Goal: Task Accomplishment & Management: Complete application form

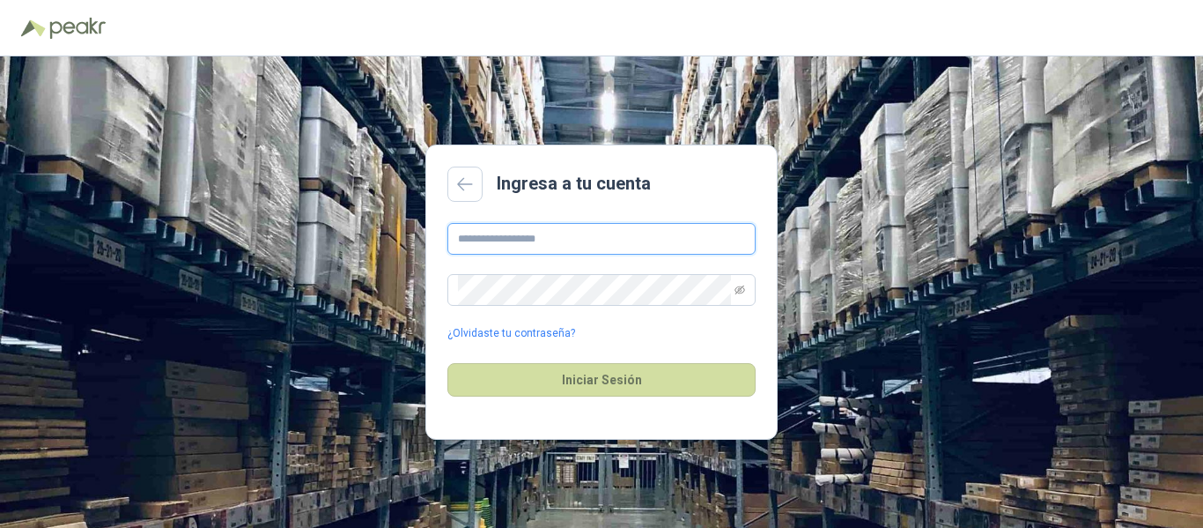
drag, startPoint x: 0, startPoint y: 0, endPoint x: 576, endPoint y: 236, distance: 622.7
click at [576, 236] on input "text" at bounding box center [602, 239] width 308 height 32
type input "**********"
click at [732, 294] on span at bounding box center [602, 290] width 308 height 32
click at [751, 292] on span at bounding box center [602, 290] width 308 height 32
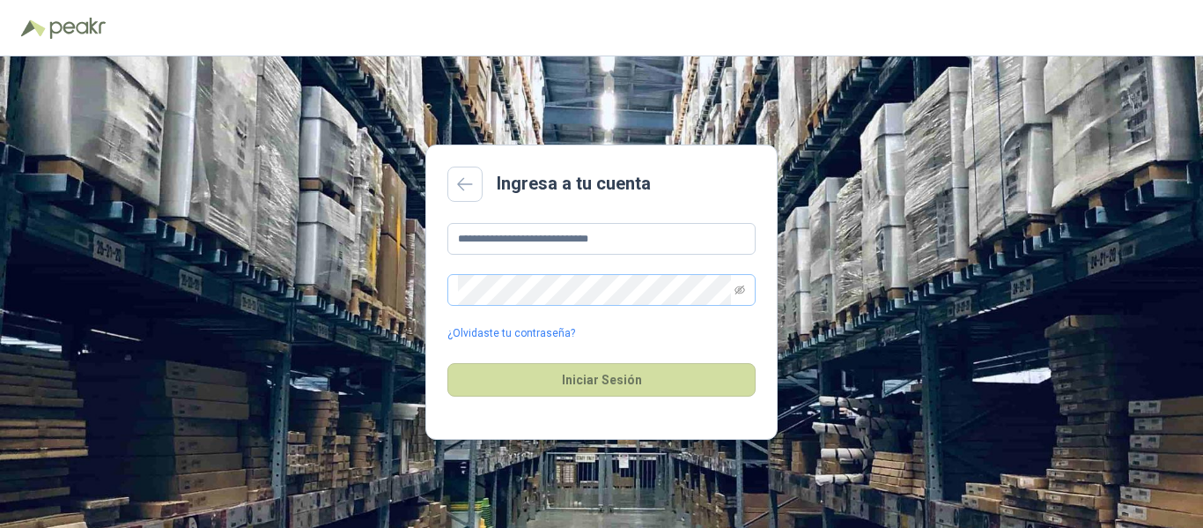
click at [748, 289] on span at bounding box center [602, 290] width 308 height 32
click at [741, 292] on icon "eye-invisible" at bounding box center [740, 290] width 11 height 11
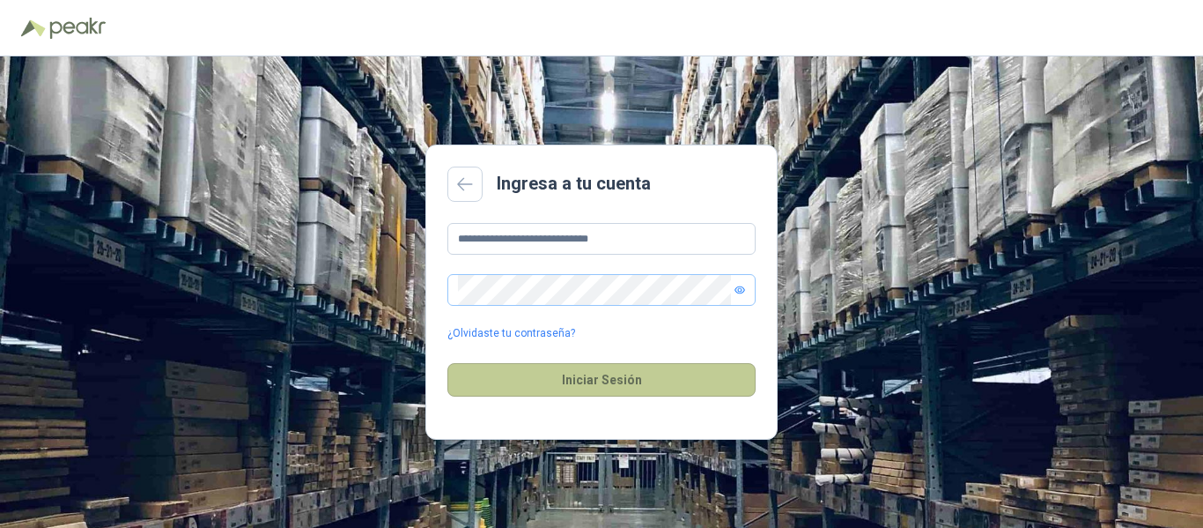
click at [566, 369] on button "Iniciar Sesión" at bounding box center [602, 379] width 308 height 33
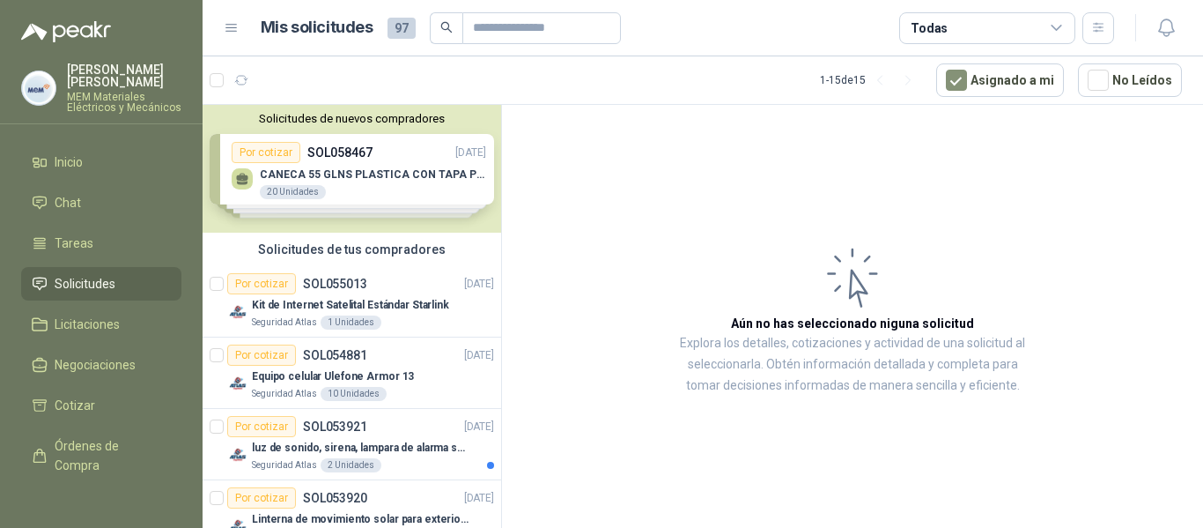
click at [321, 152] on div "Solicitudes de nuevos compradores Por cotizar SOL058467 [DATE] CANECA 55 GLNS P…" at bounding box center [352, 169] width 299 height 128
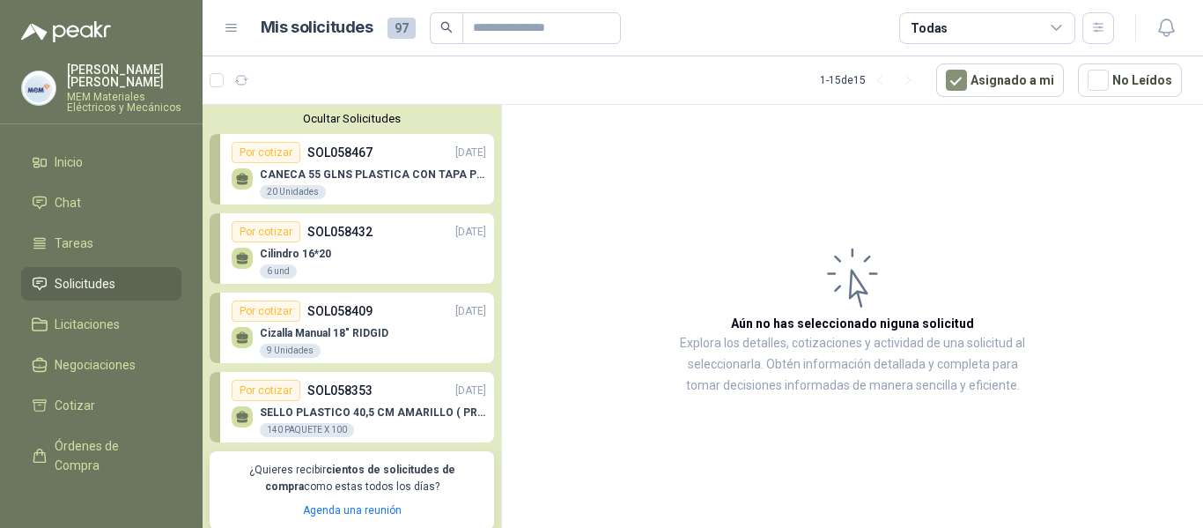
click at [338, 174] on p "CANECA 55 GLNS PLASTICA CON TAPA PEQUEÑA" at bounding box center [373, 174] width 226 height 12
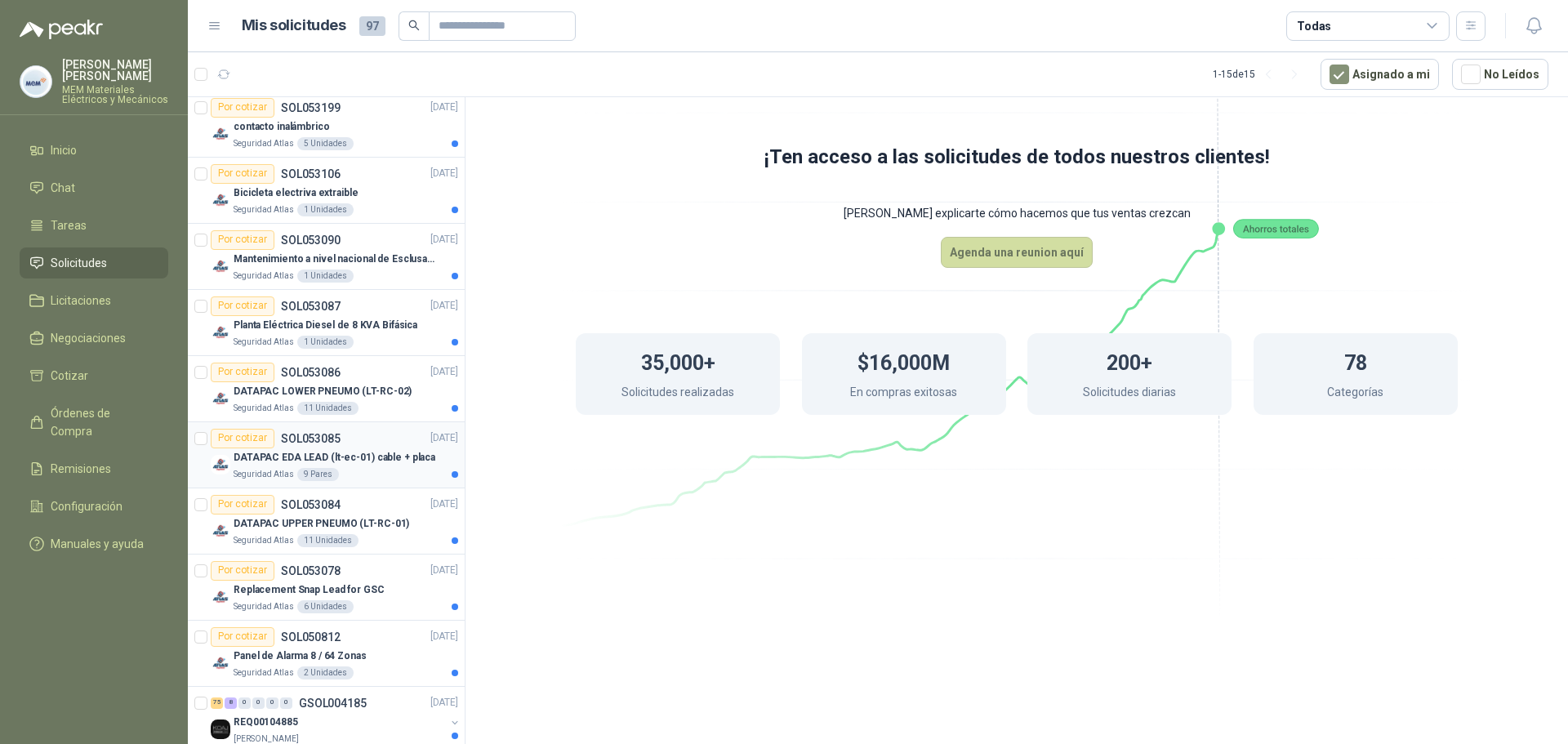
scroll to position [794, 0]
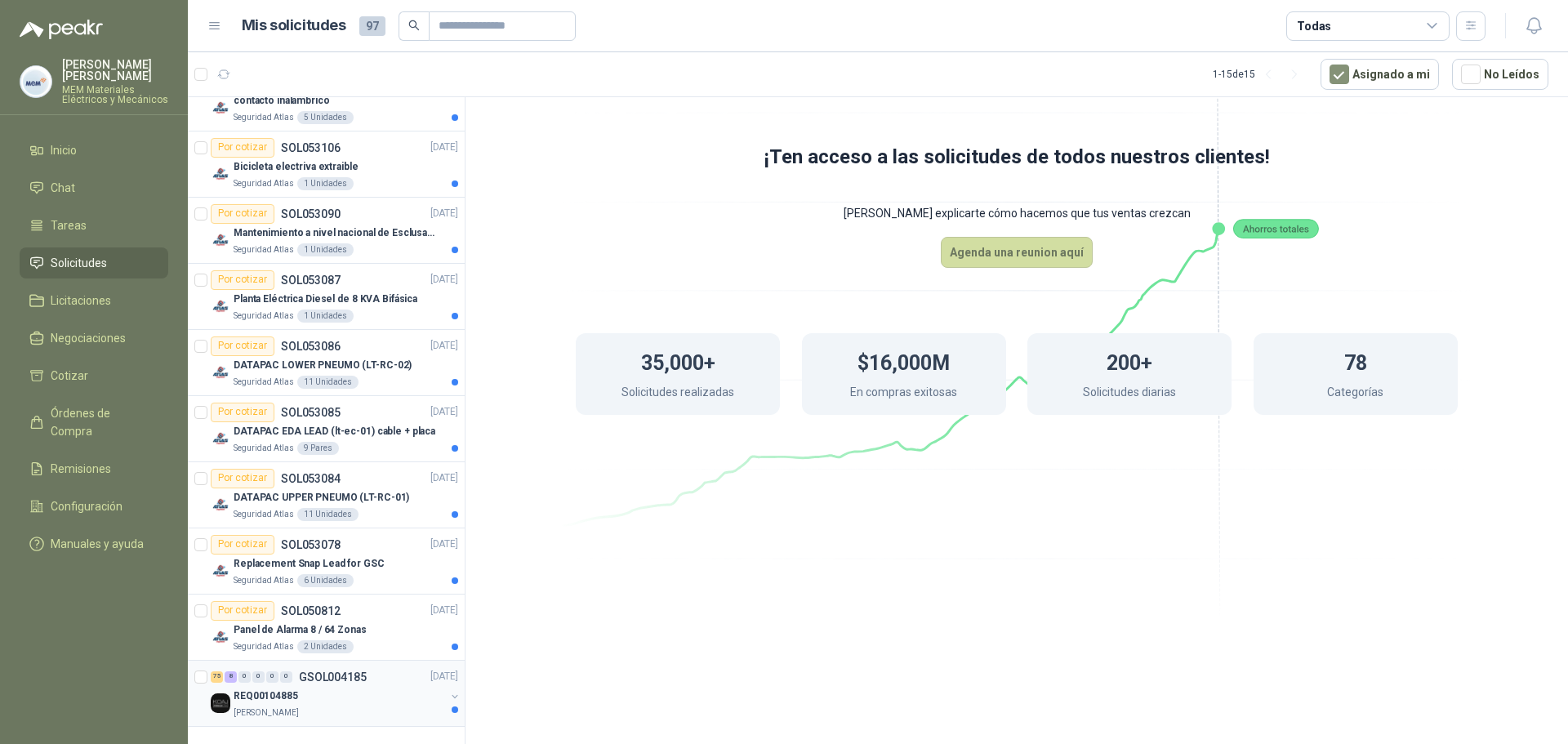
click at [314, 488] on div "REQ00104885" at bounding box center [339, 696] width 211 height 19
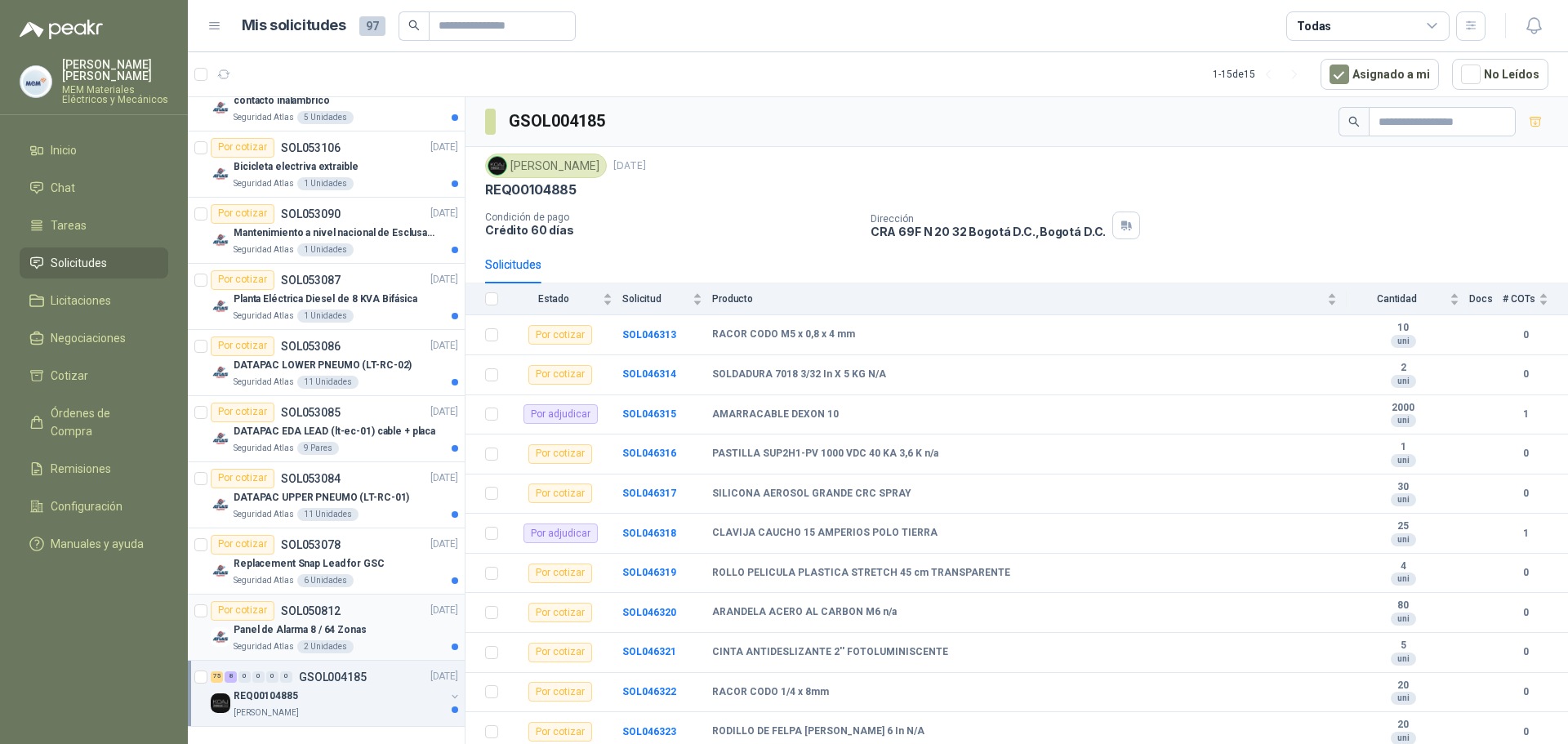
click at [316, 488] on div "2 Unidades" at bounding box center [325, 647] width 57 height 13
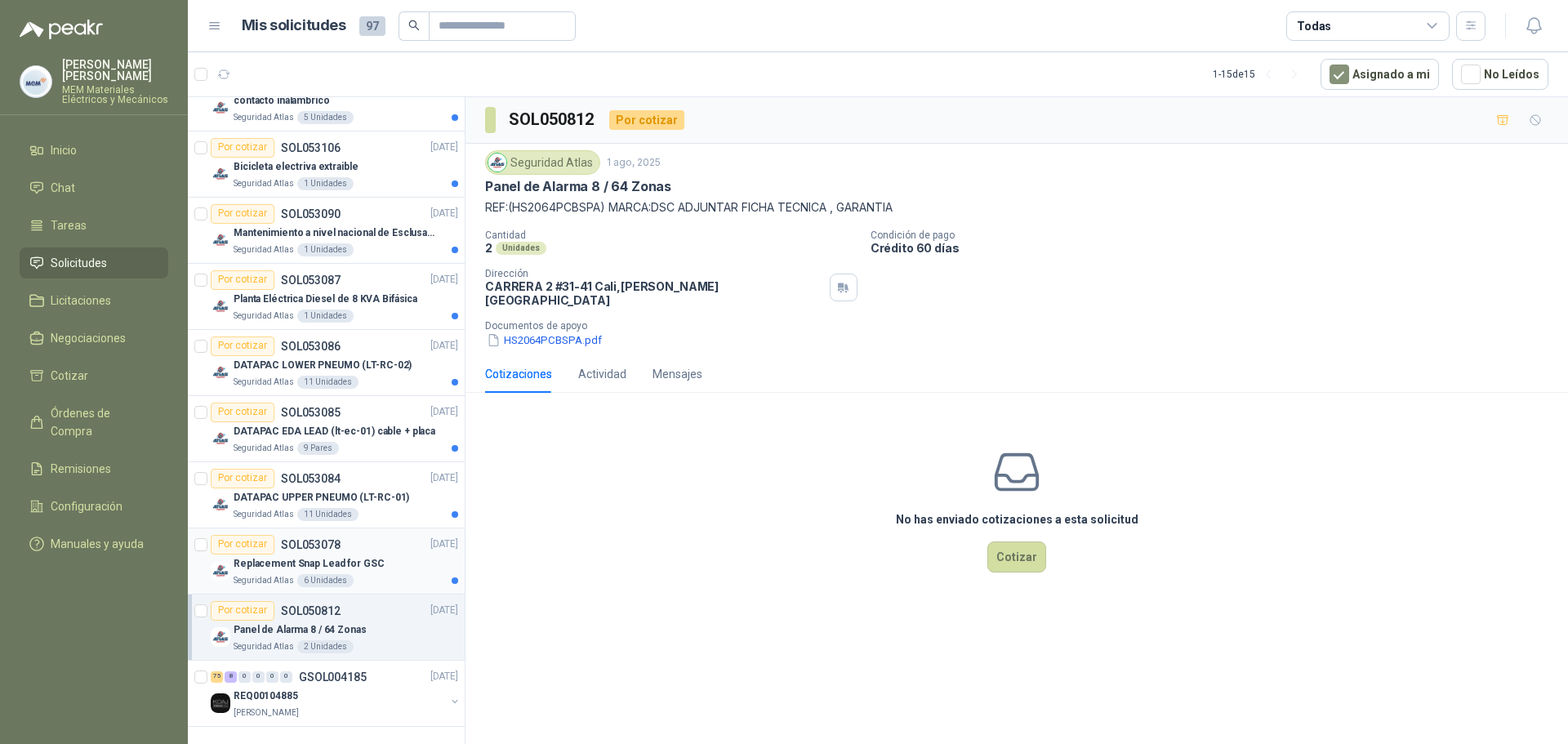
click at [268, 488] on p "Replacement Snap Lead for GSC" at bounding box center [309, 563] width 151 height 16
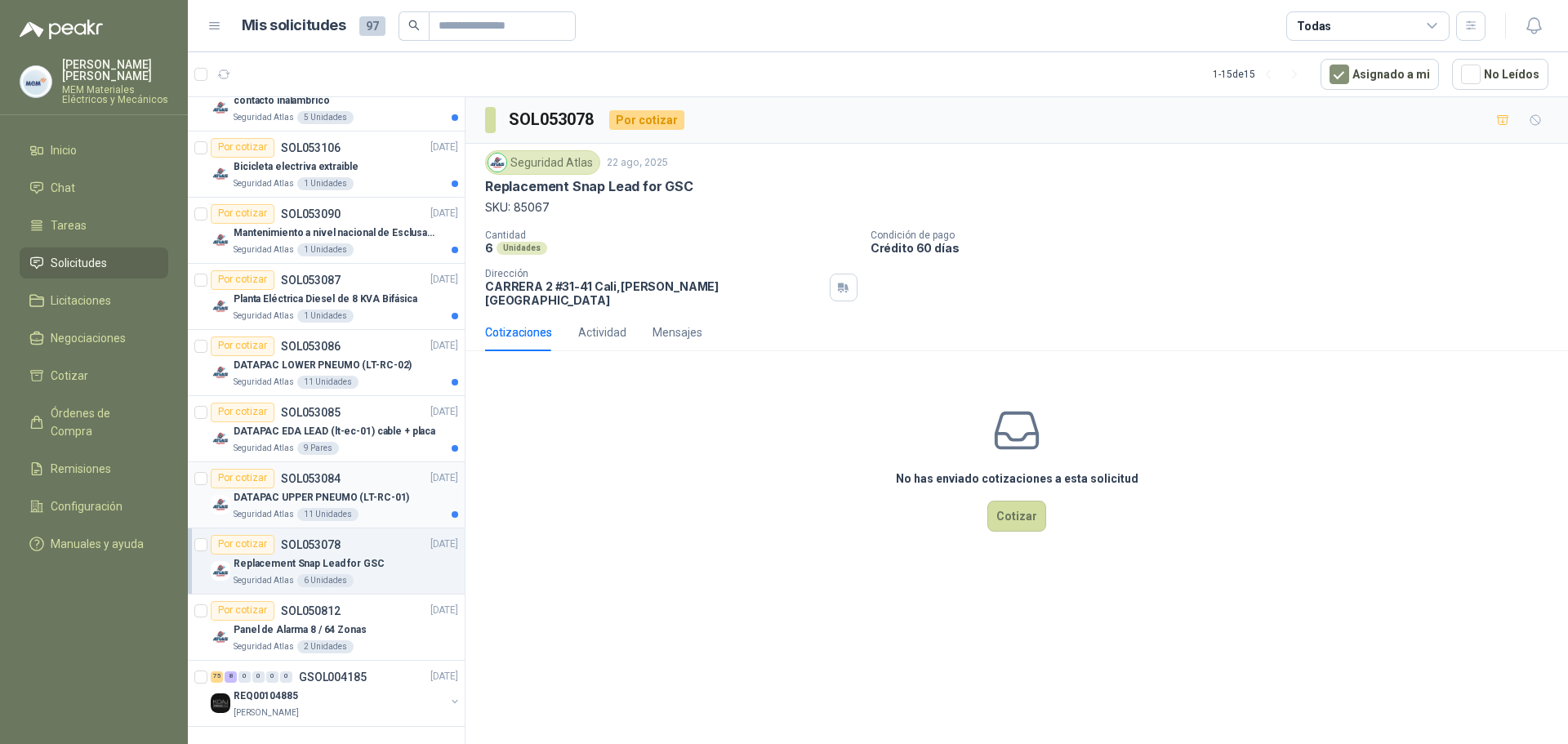
click at [311, 486] on div "Por cotizar SOL053084" at bounding box center [275, 478] width 130 height 19
click at [335, 426] on p "DATAPAC EDA LEAD (lt-ec-01) cable + placa" at bounding box center [335, 431] width 202 height 16
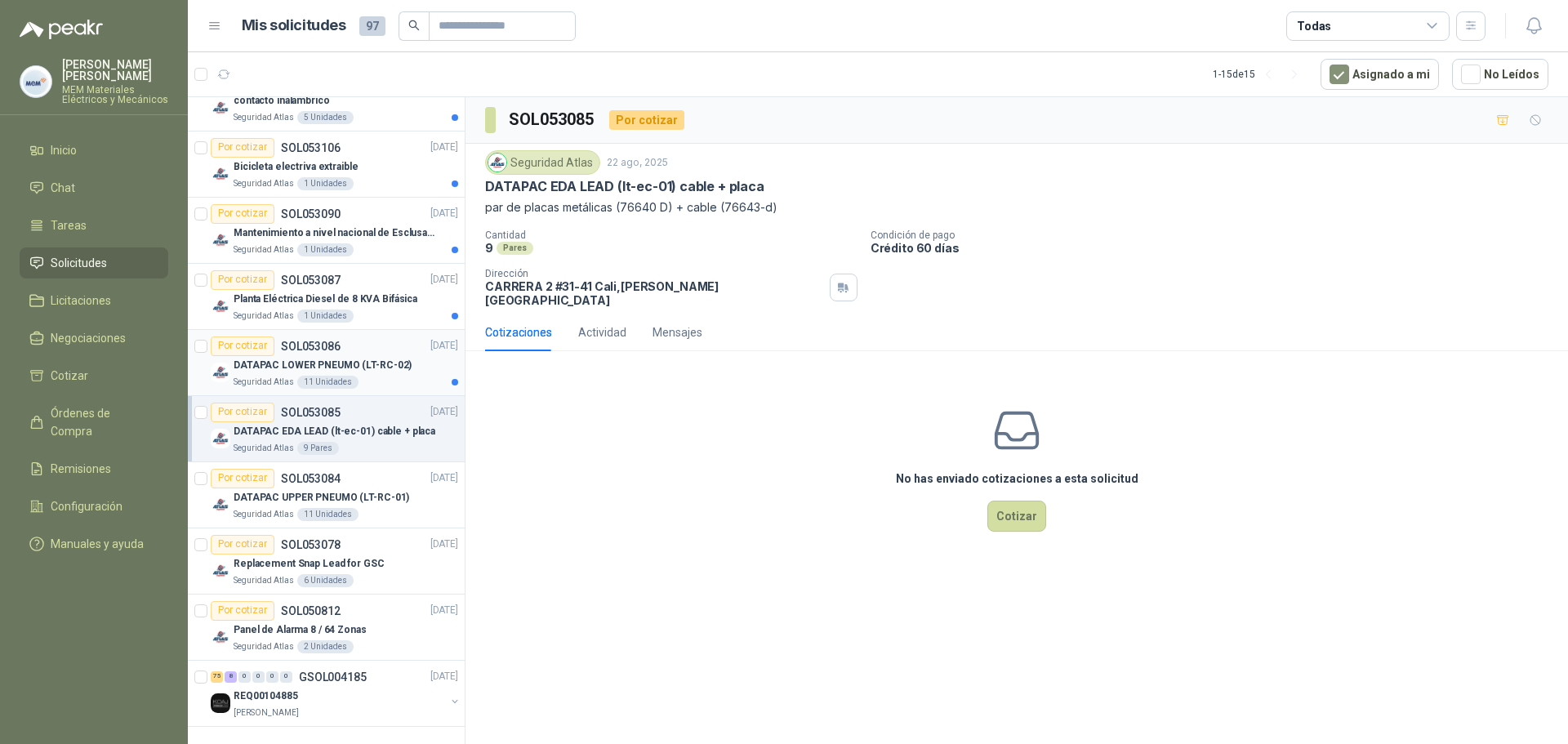
click at [320, 356] on div "DATAPAC LOWER PNEUMO (LT-RC-02)" at bounding box center [346, 365] width 224 height 19
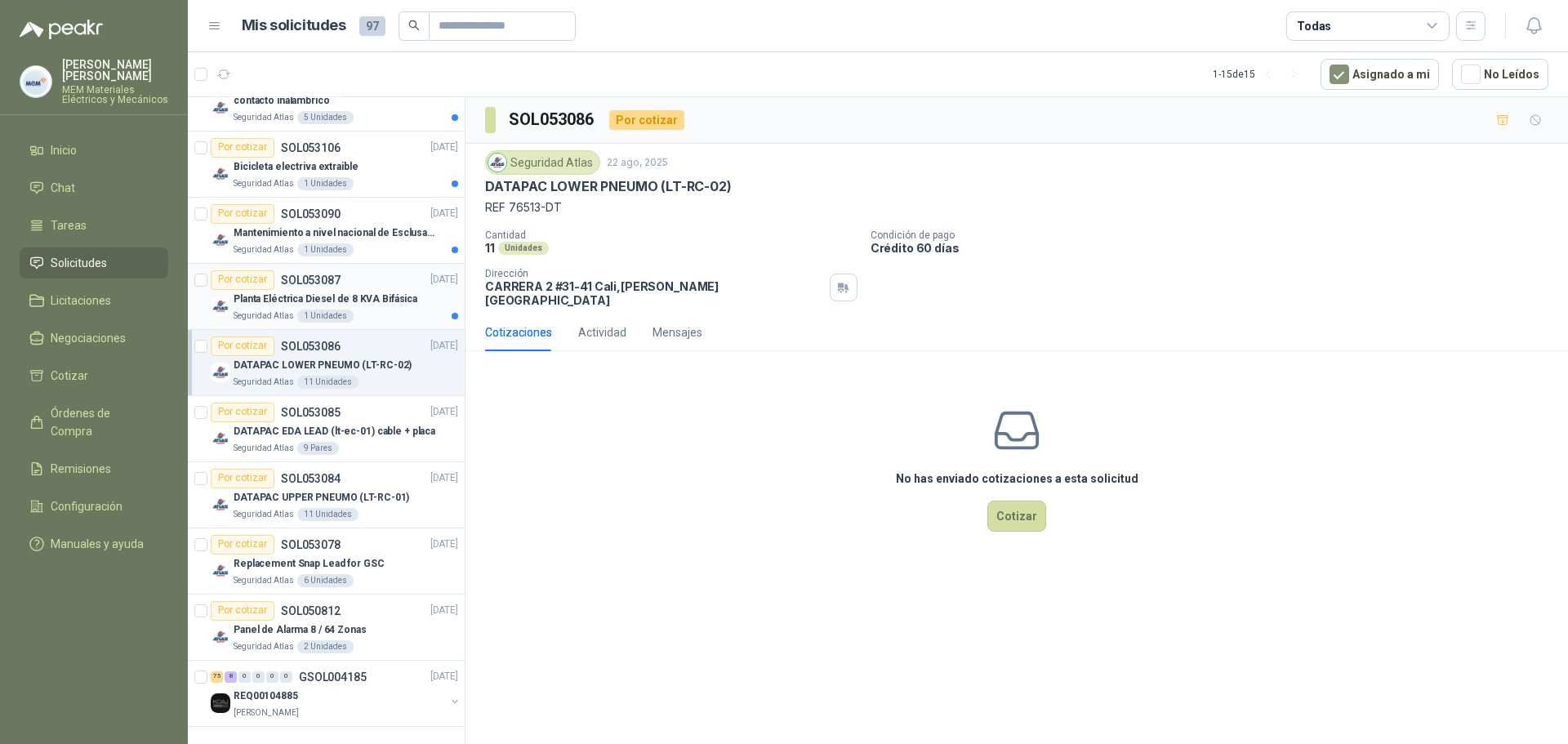
click at [277, 299] on p "Planta Eléctrica Diesel de 8 KVA Bifásica" at bounding box center [325, 299] width 183 height 16
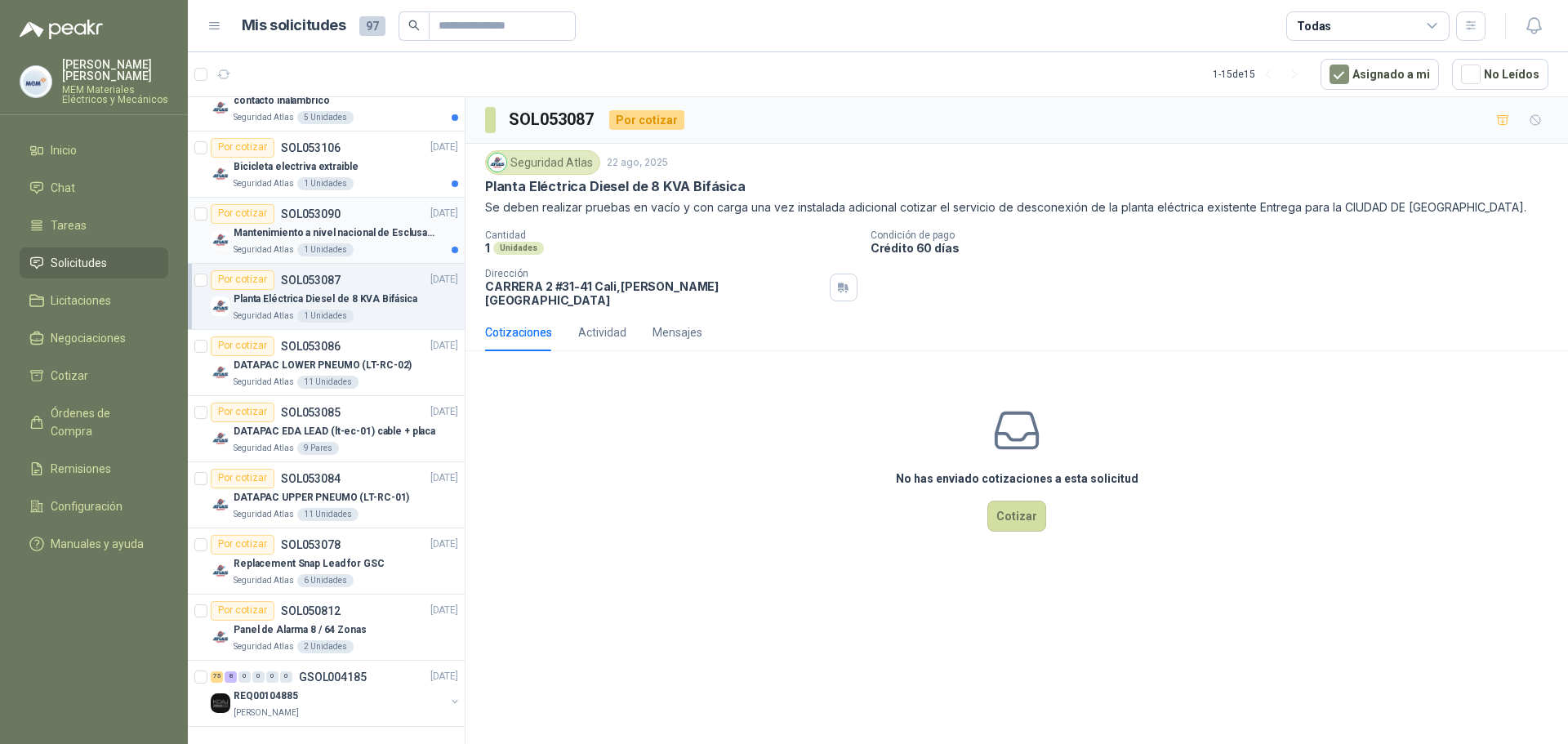
click at [327, 239] on p "Mantenimiento a nivel nacional de Esclusas de Seguridad" at bounding box center [335, 233] width 203 height 16
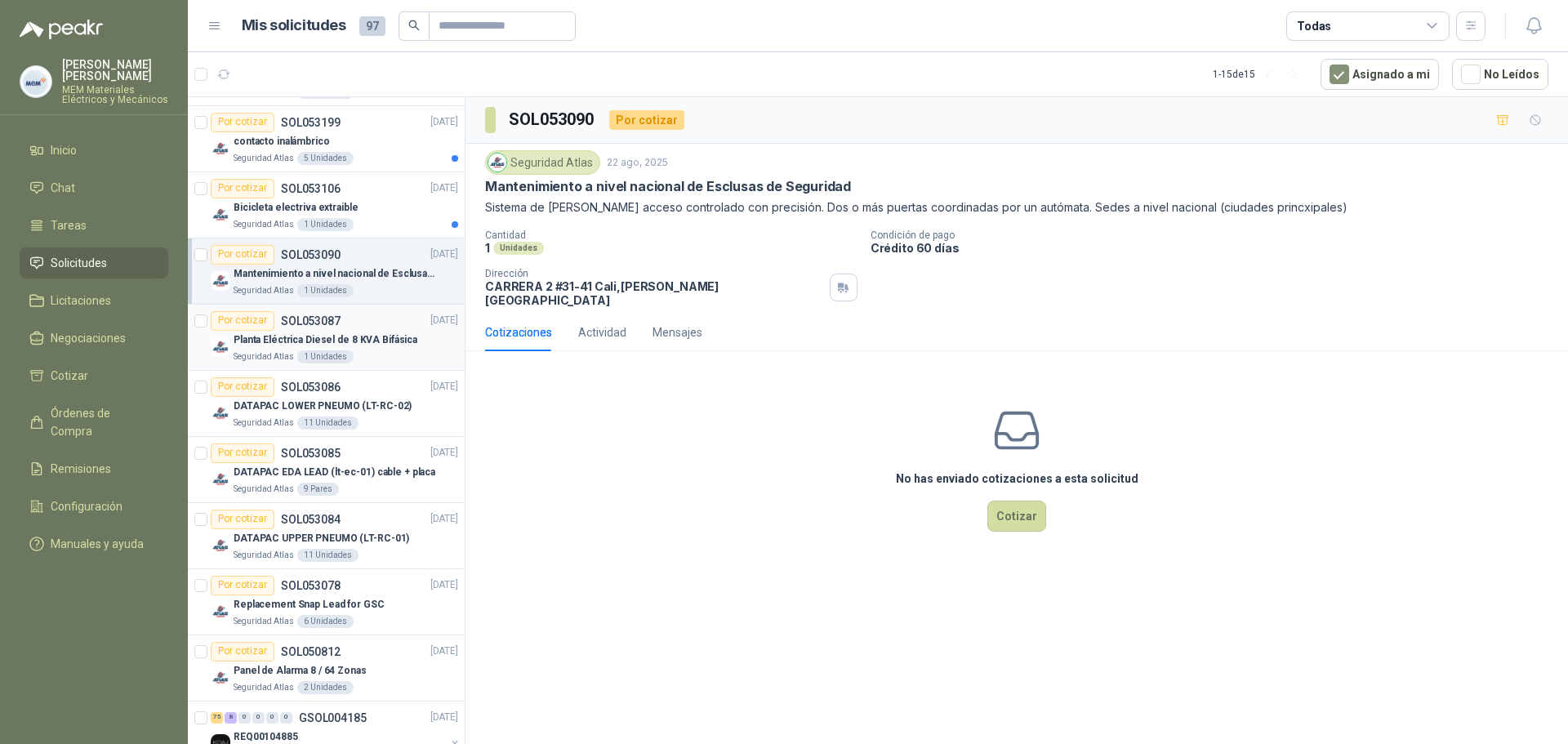
scroll to position [712, 0]
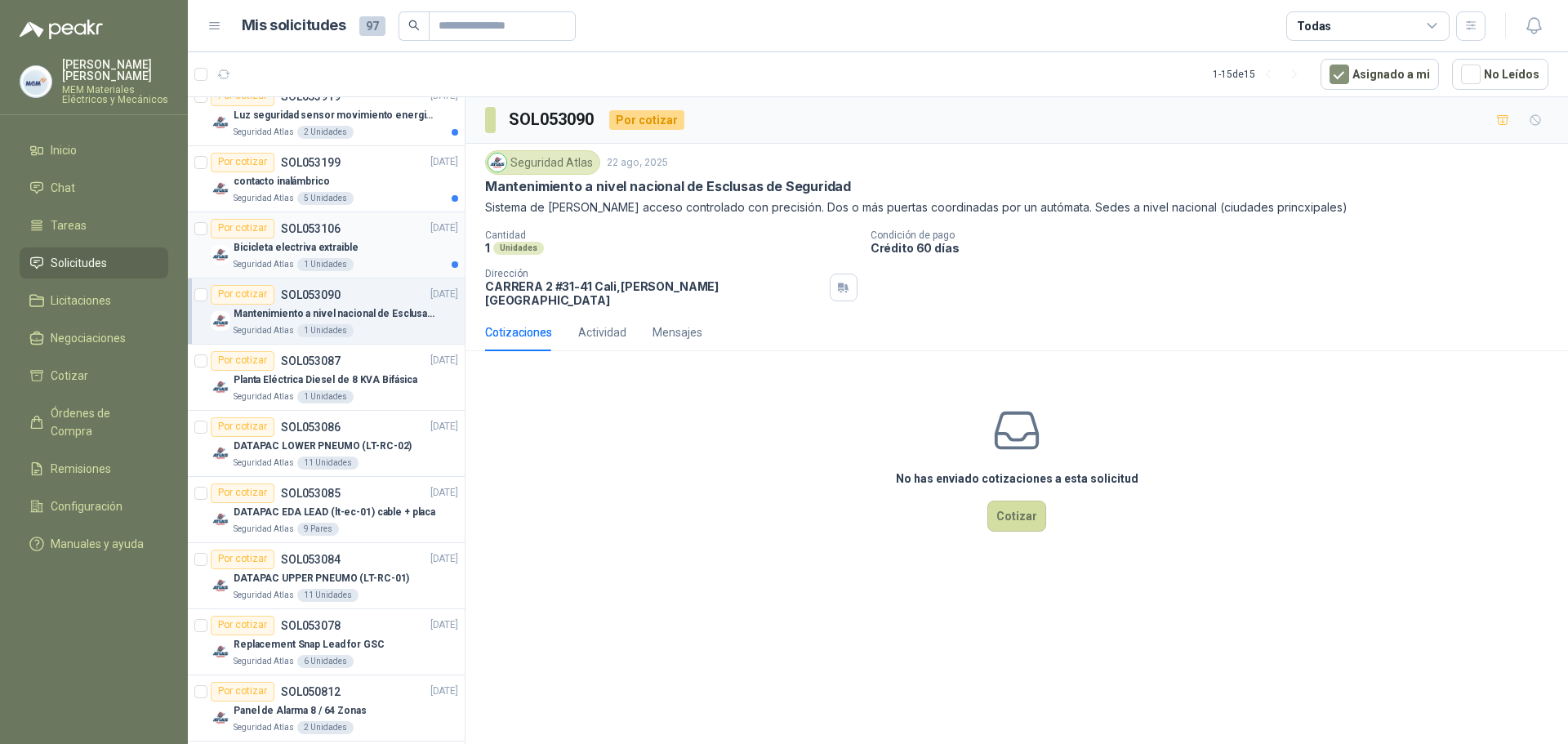
click at [319, 246] on p "Bicicleta electriva extraible" at bounding box center [296, 247] width 125 height 16
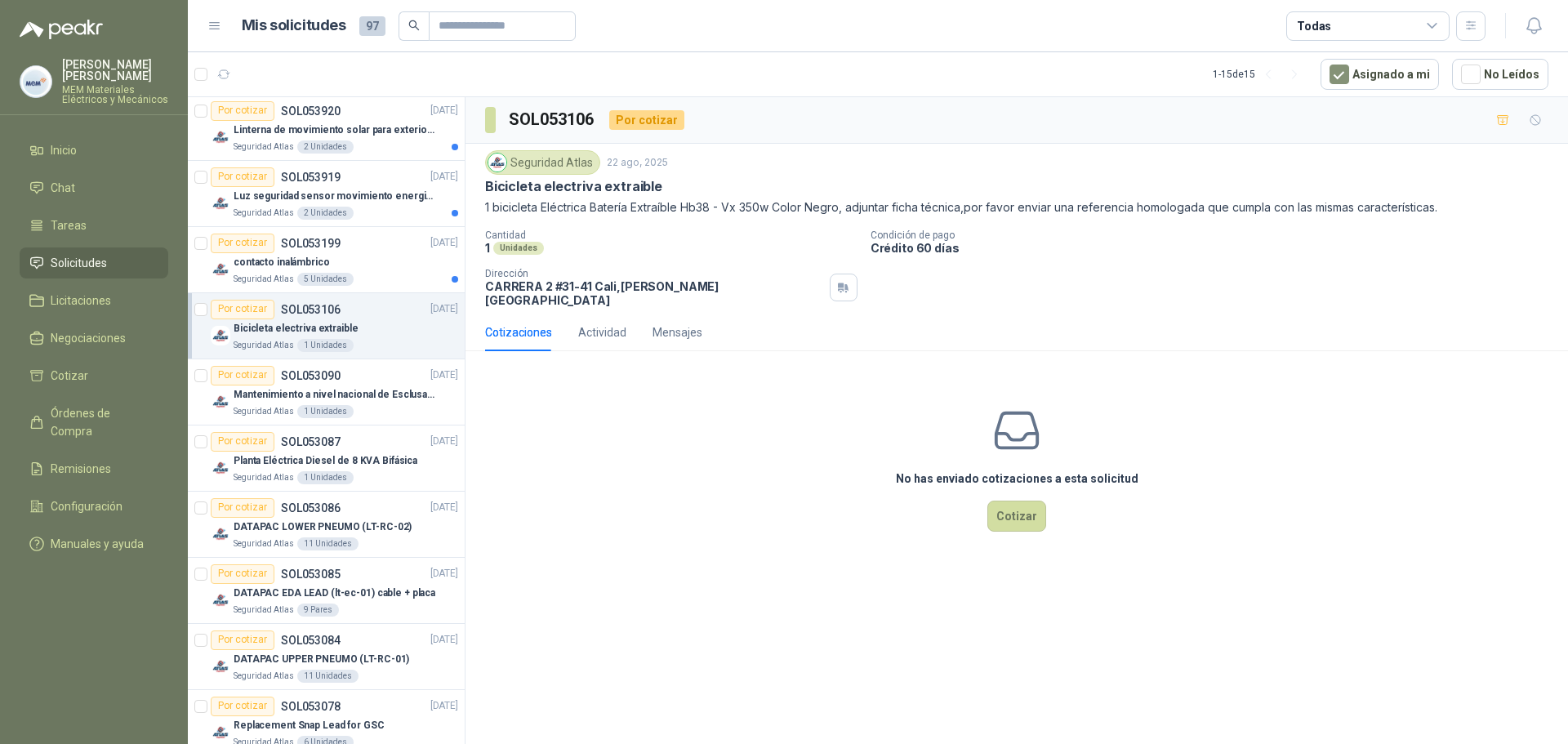
scroll to position [631, 0]
click at [308, 253] on div "Por cotizar SOL053199" at bounding box center [275, 244] width 130 height 19
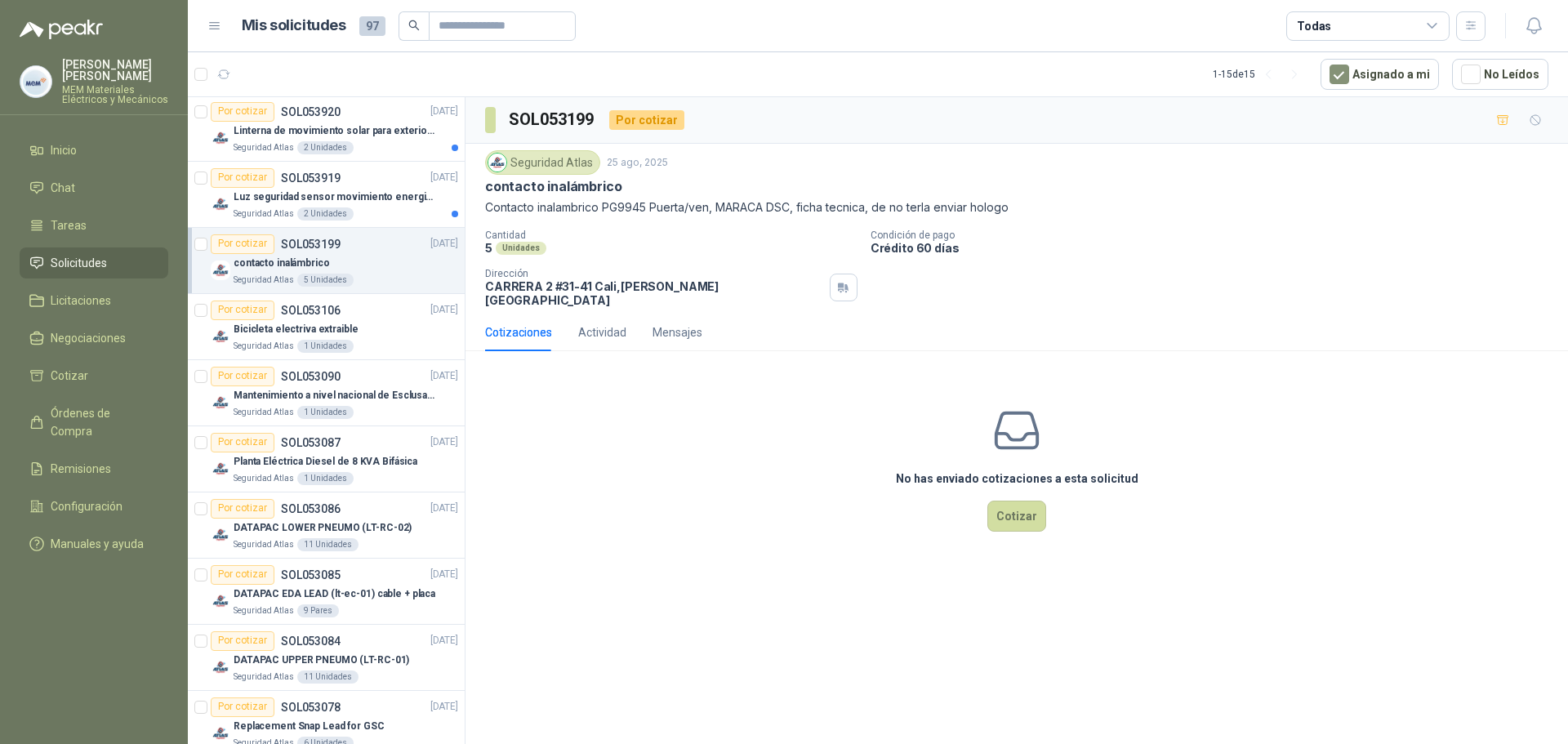
scroll to position [549, 0]
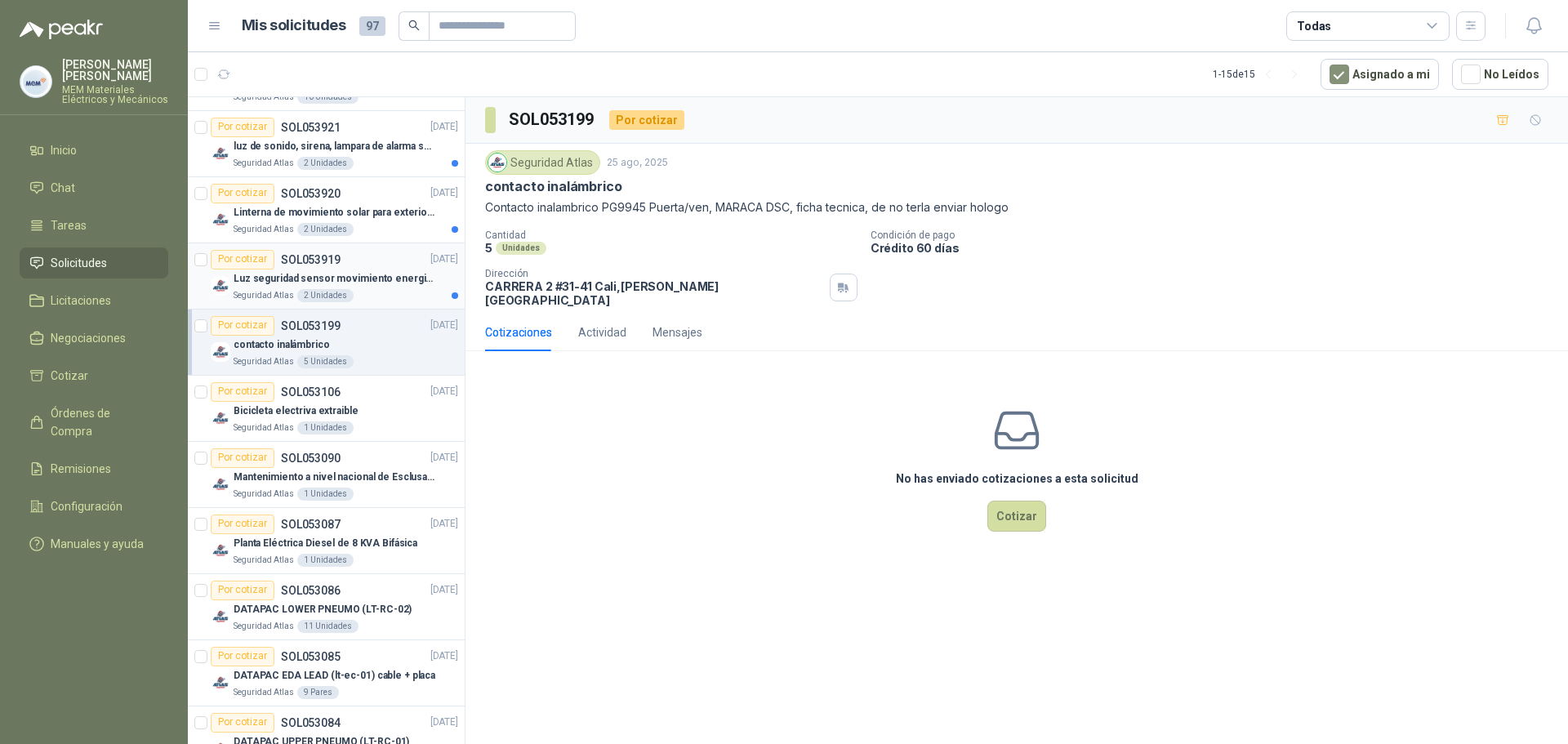
click at [257, 271] on p "Luz seguridad sensor movimiento energia solar" at bounding box center [335, 278] width 203 height 16
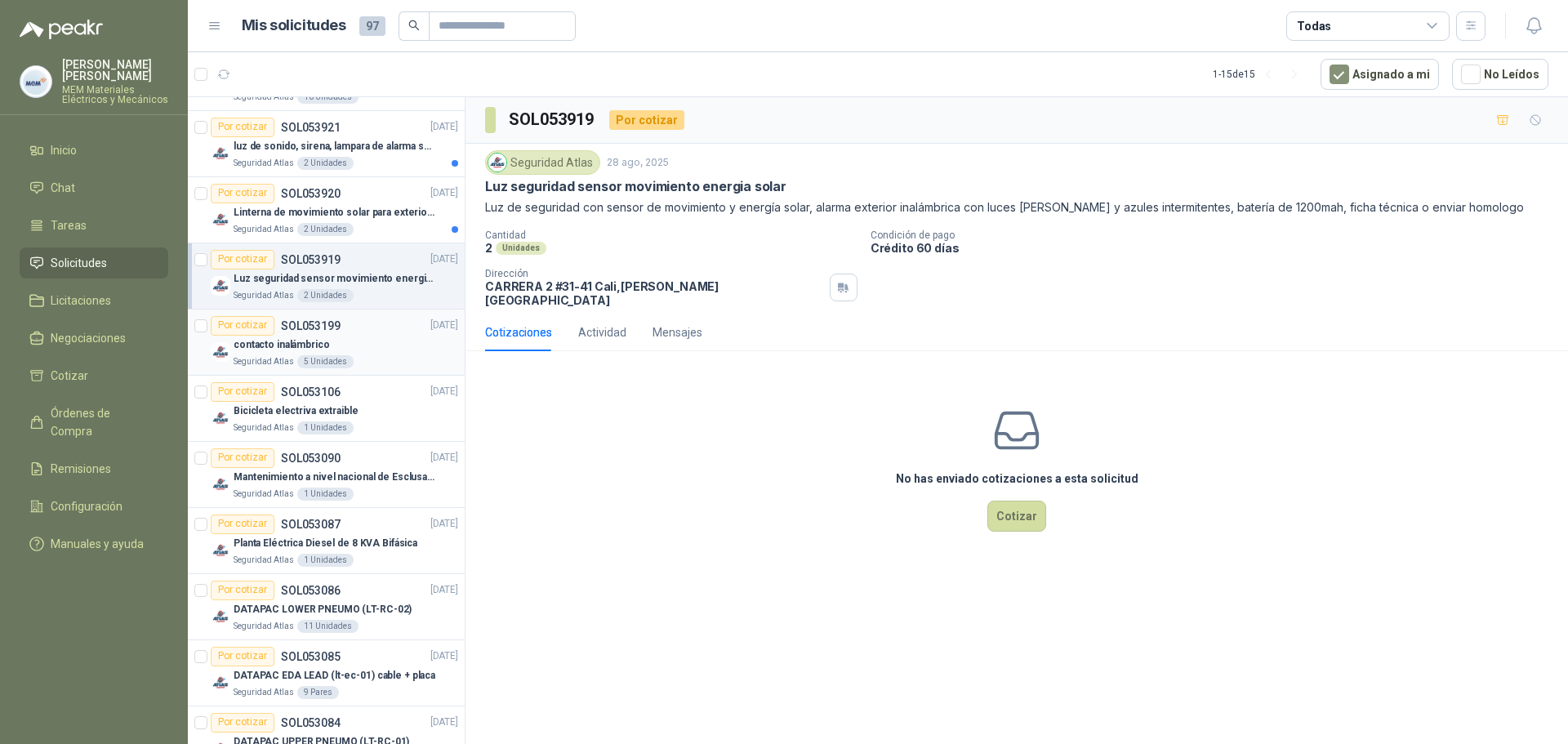
scroll to position [468, 0]
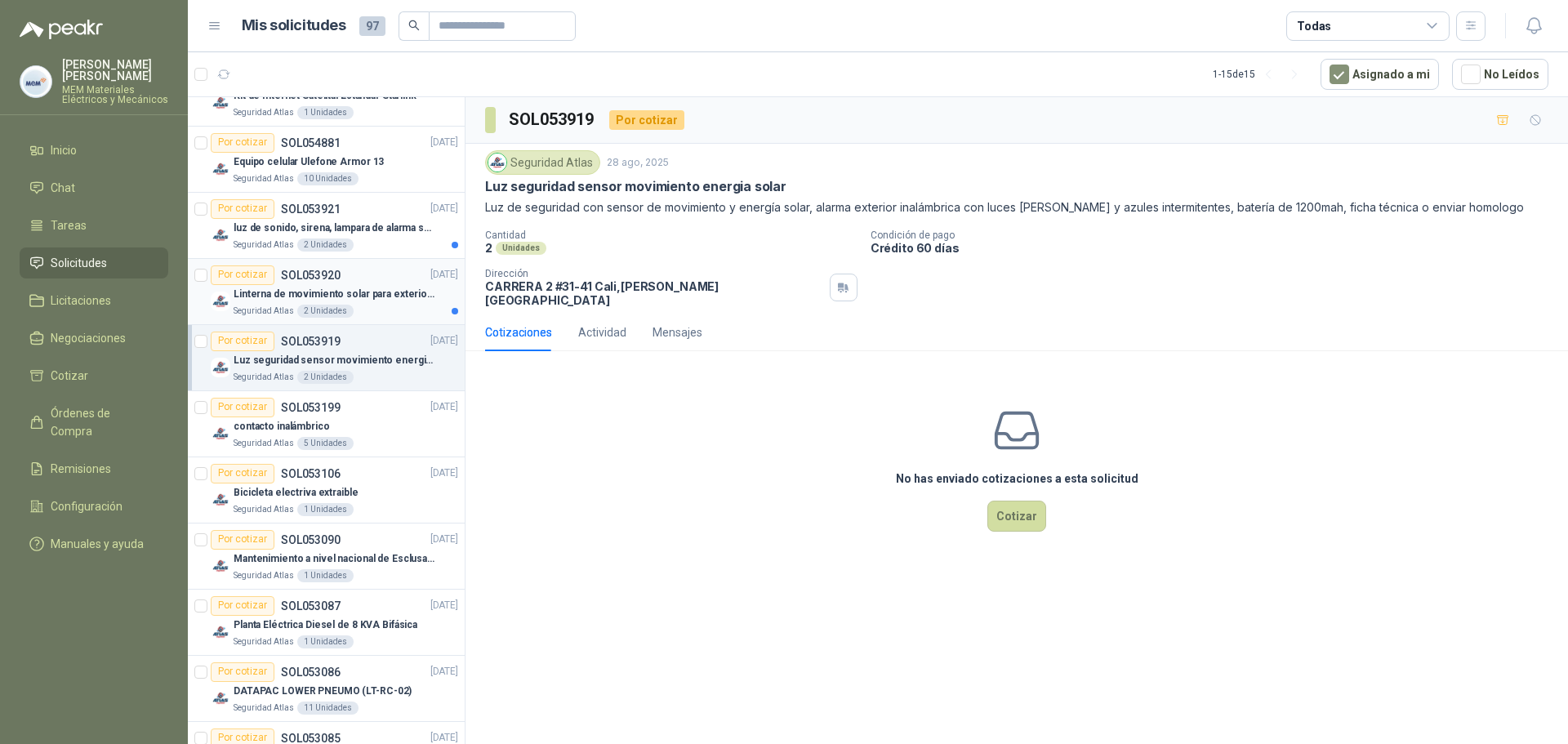
click at [331, 271] on p "SOL053920" at bounding box center [310, 275] width 59 height 11
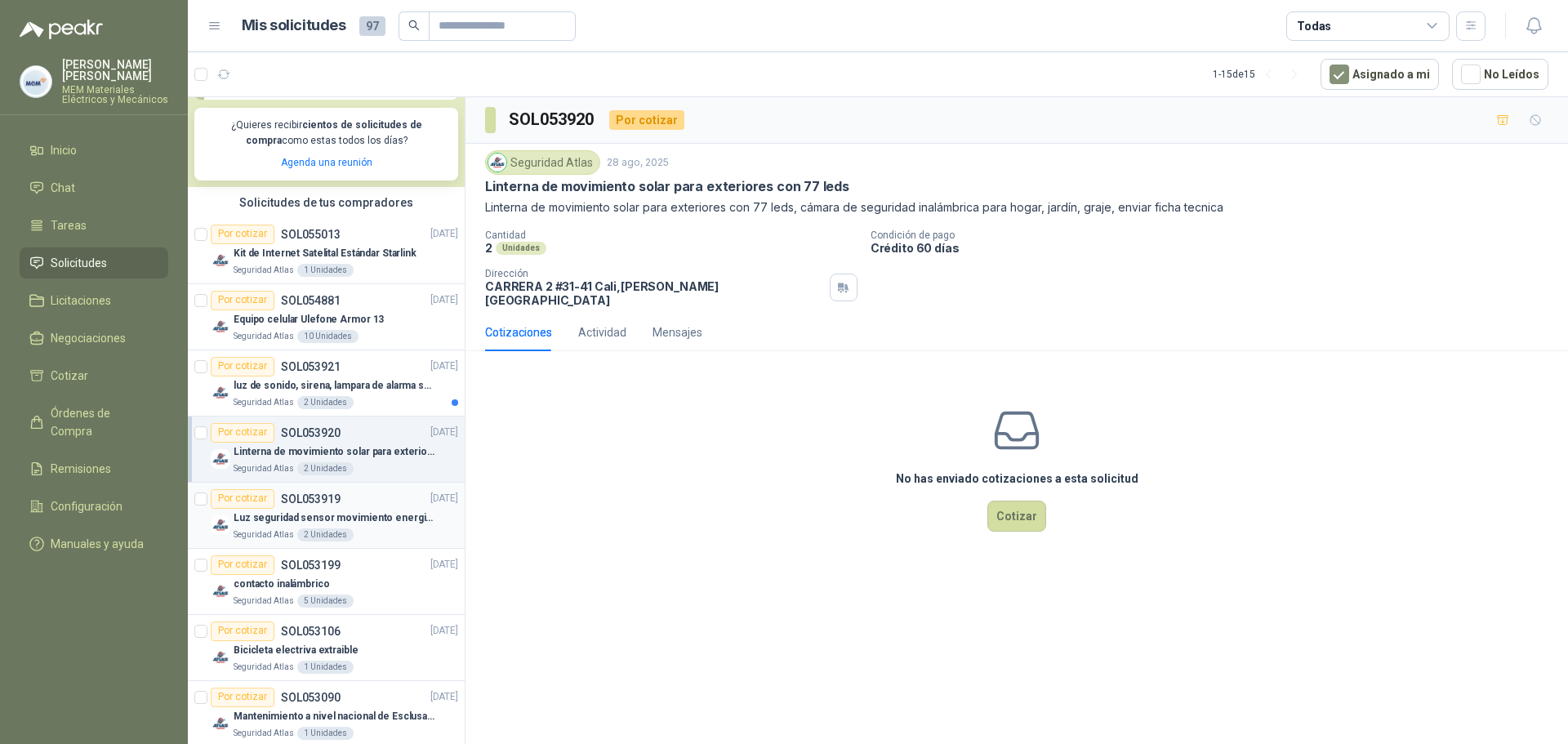
scroll to position [305, 0]
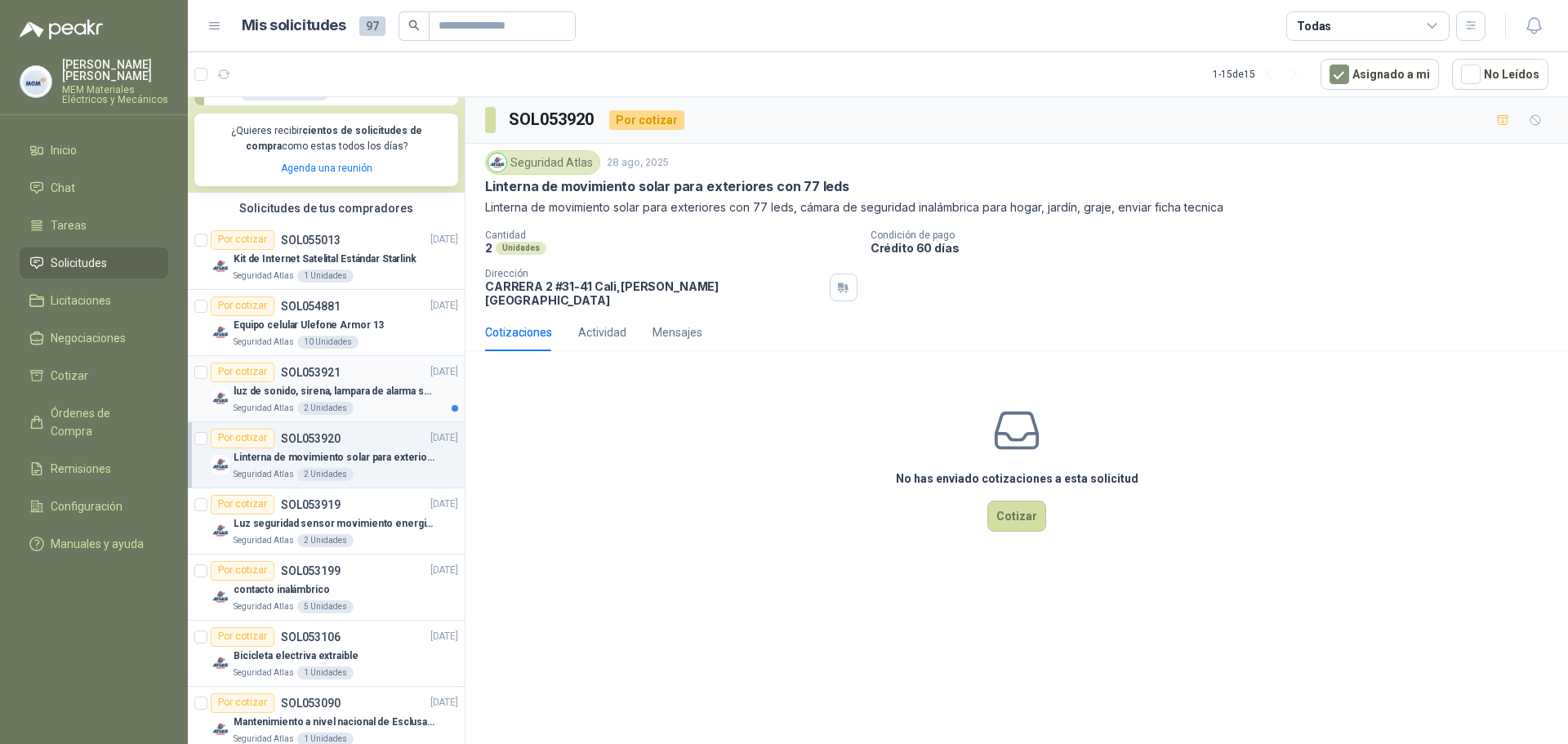
click at [344, 397] on p "luz de sonido, sirena, lampara de alarma solar" at bounding box center [335, 391] width 203 height 16
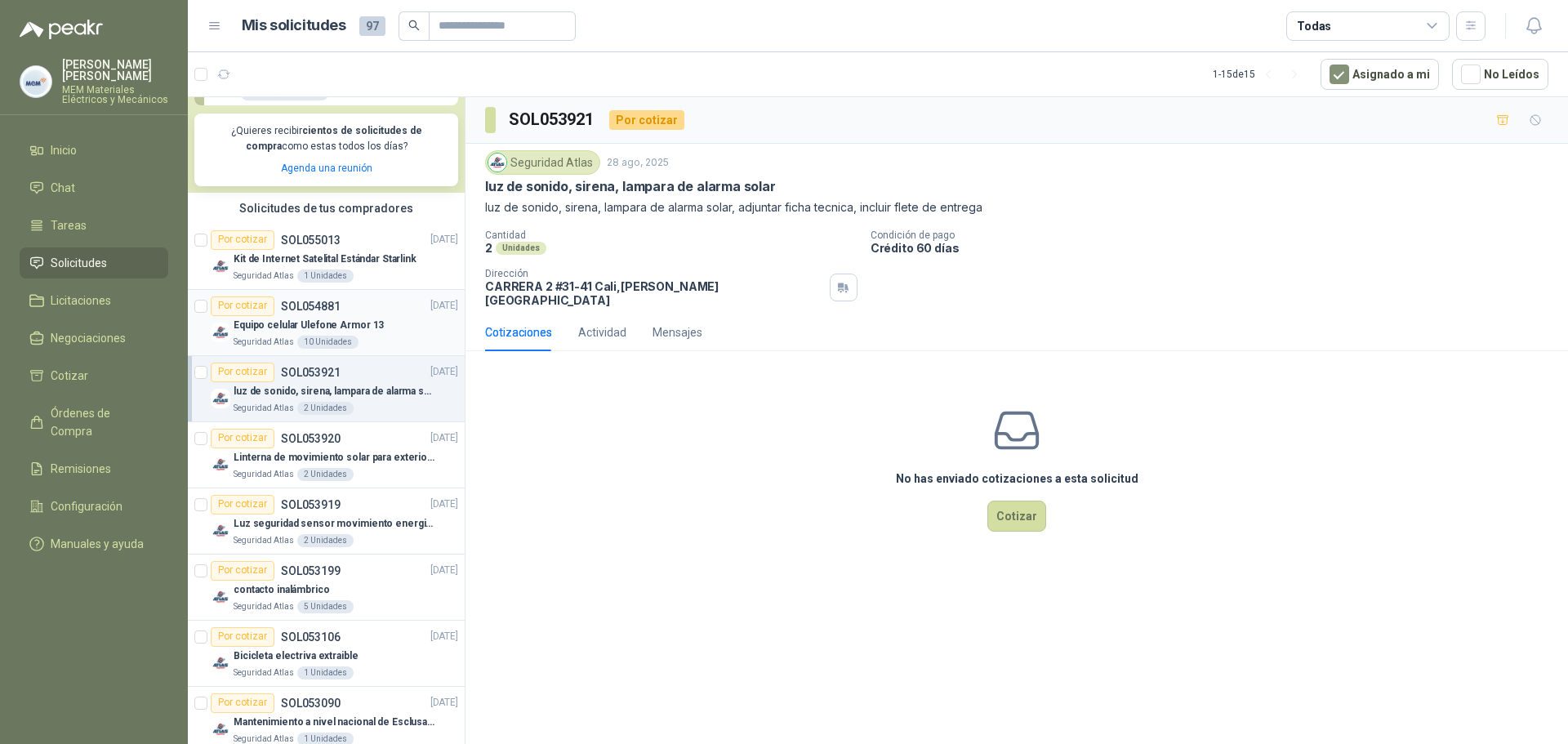
click at [344, 330] on p "Equipo celular Ulefone Armor 13" at bounding box center [309, 325] width 150 height 16
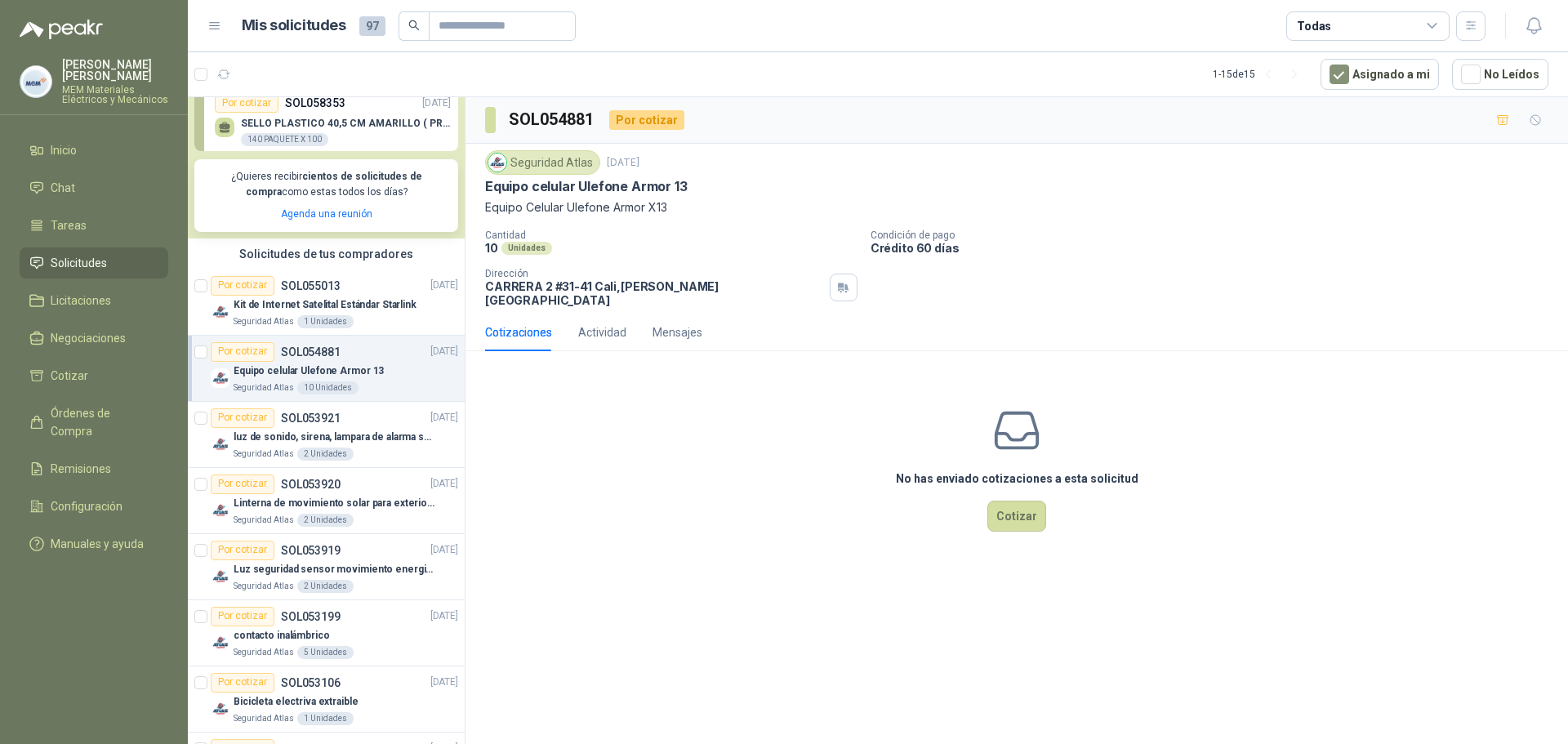
scroll to position [223, 0]
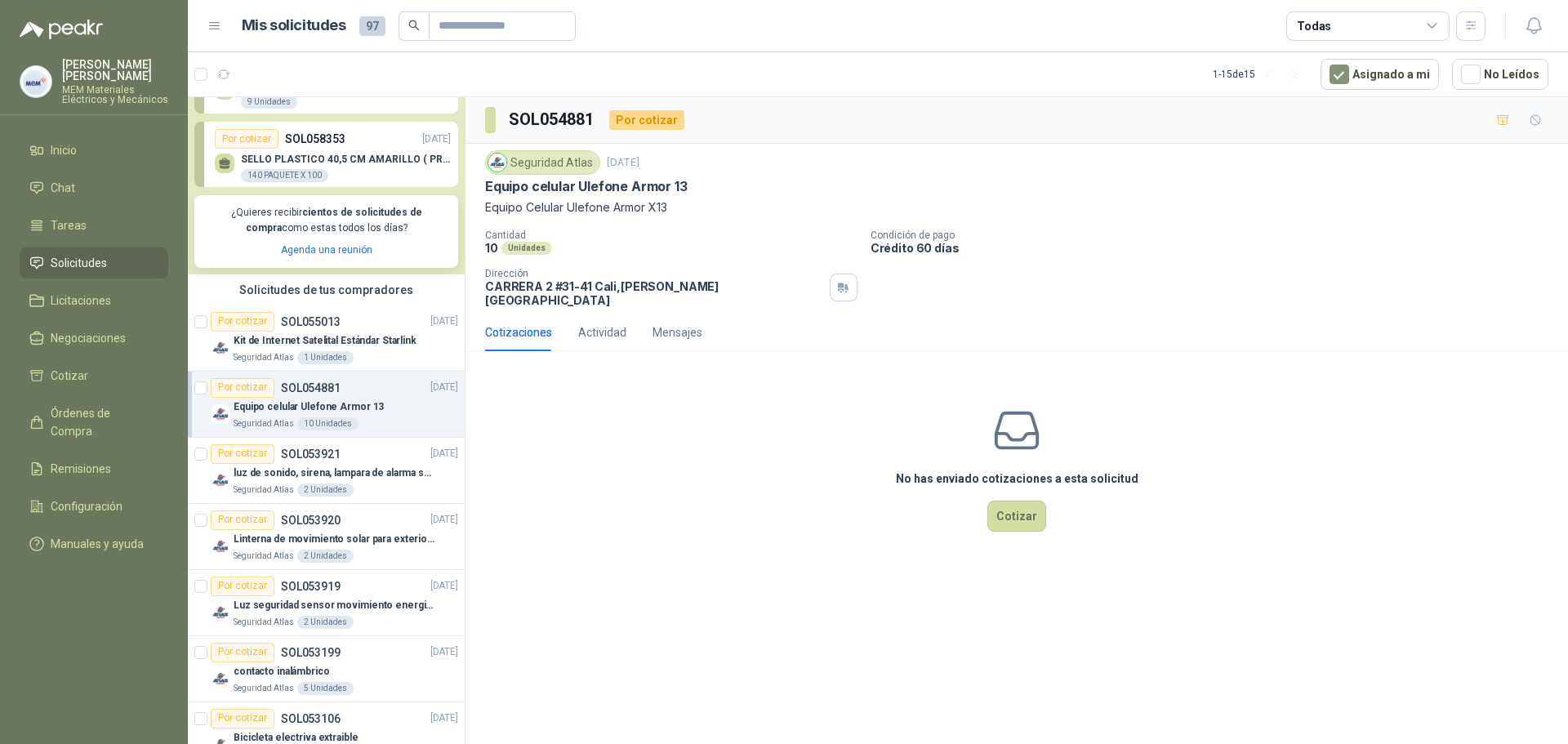
click at [344, 330] on div "Por cotizar SOL055013 [DATE]" at bounding box center [334, 322] width 247 height 19
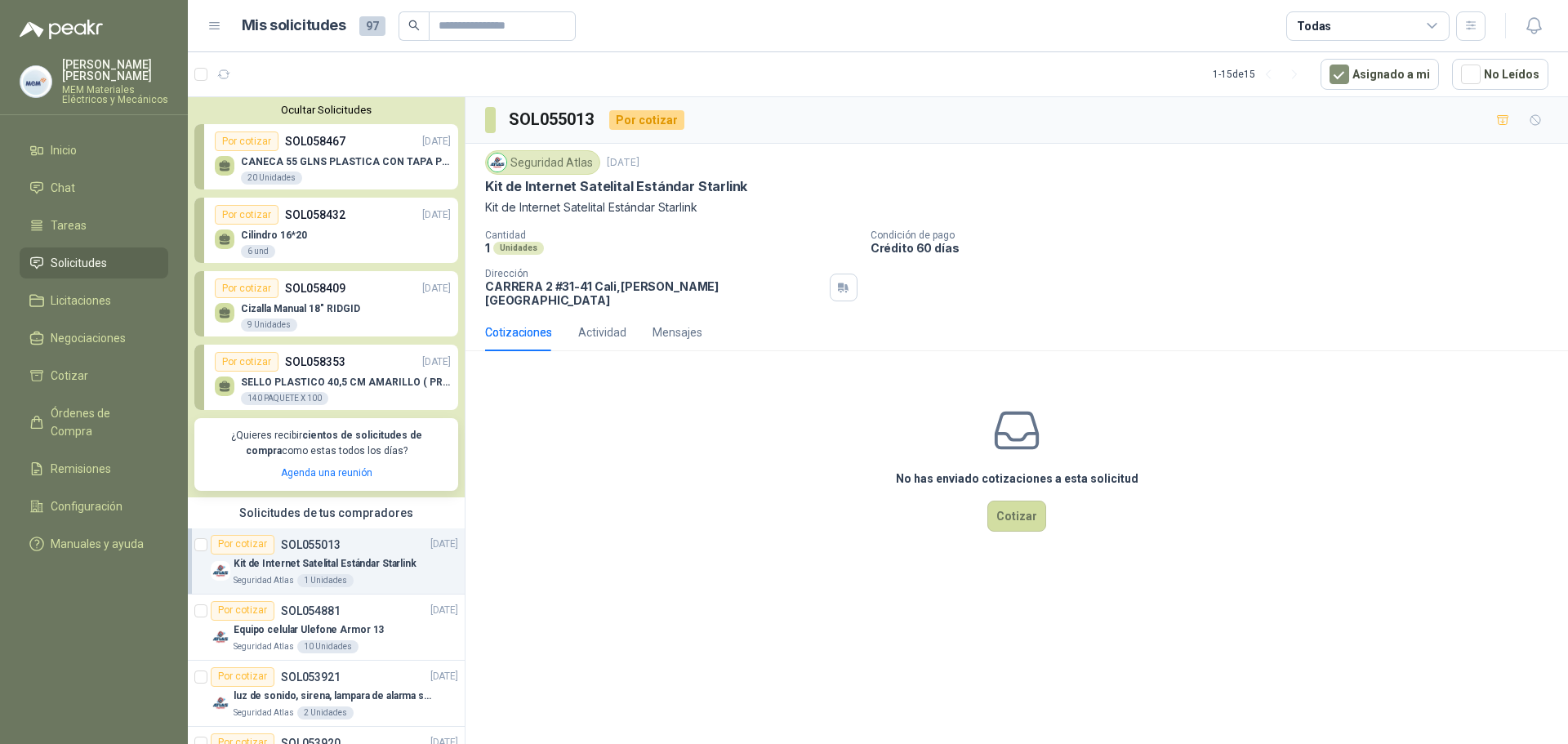
click at [358, 381] on p "SELLO PLASTICO 40,5 CM AMARILLO ( PRECINTO SEGURIDAD)" at bounding box center [346, 382] width 209 height 11
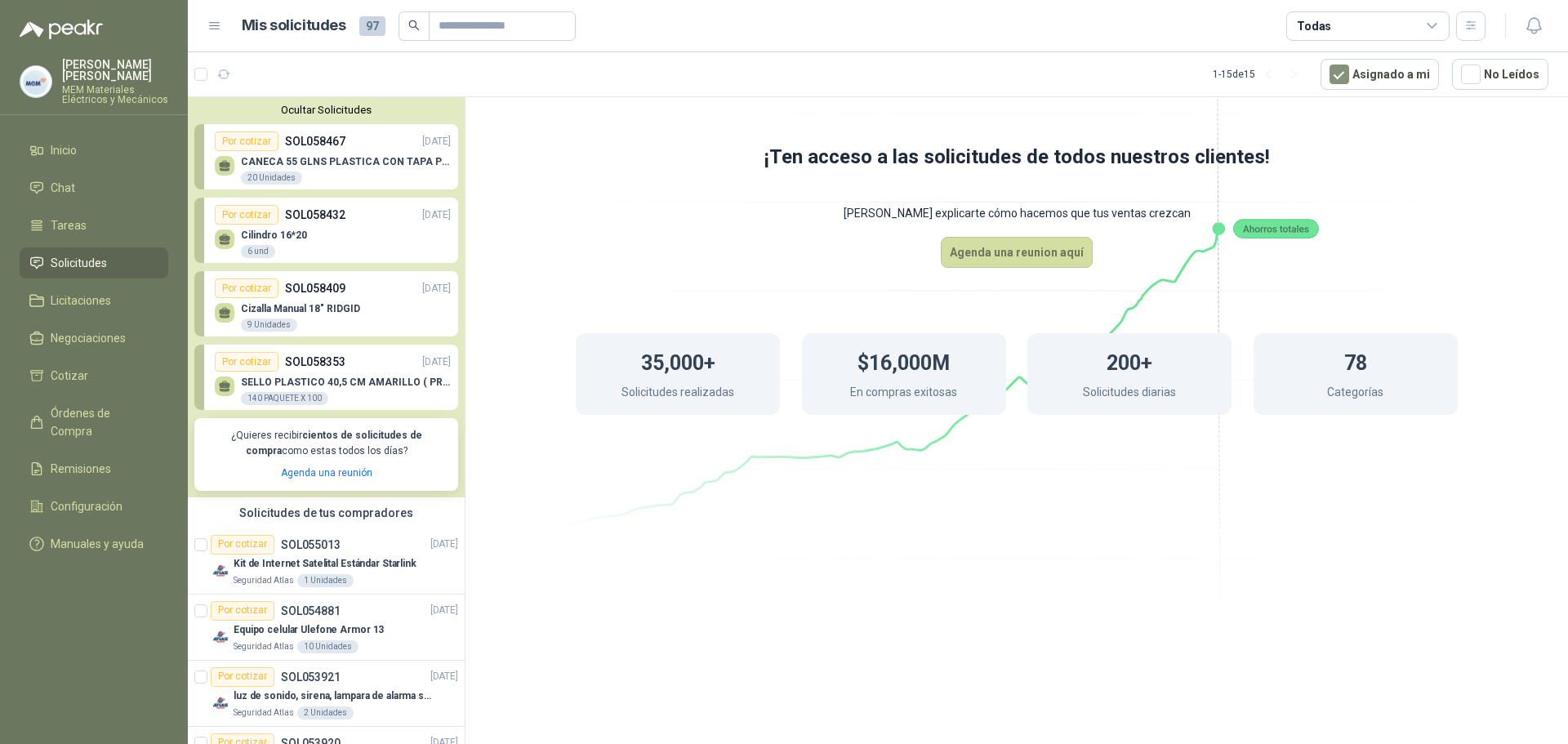
click at [320, 301] on div "Cizalla Manual 18" RIDGID 9 Unidades" at bounding box center [333, 315] width 236 height 34
click at [335, 224] on div "Por cotizar SOL058432 [DATE]" at bounding box center [333, 214] width 236 height 19
click at [353, 159] on p "CANECA 55 GLNS PLASTICA CON TAPA PEQUEÑA" at bounding box center [346, 161] width 209 height 11
click at [311, 240] on div "Cilindro 16*20 6 und" at bounding box center [333, 241] width 236 height 34
click at [297, 299] on div "Cizalla Manual 18" RIDGID 9 Unidades" at bounding box center [333, 315] width 236 height 34
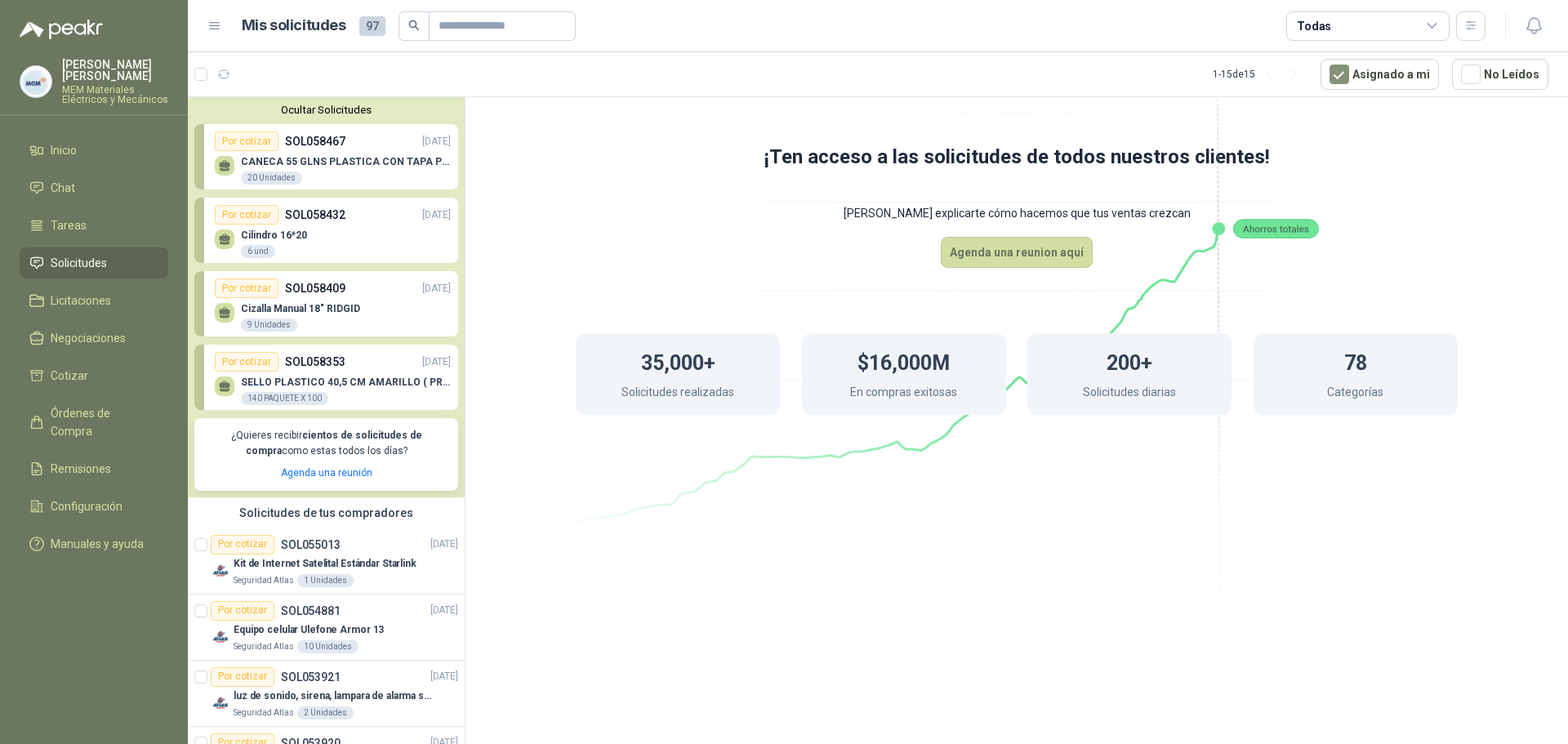
click at [291, 370] on p "SOL058353" at bounding box center [314, 361] width 60 height 18
click at [333, 380] on p "SELLO PLASTICO 40,5 CM AMARILLO ( PRECINTO SEGURIDAD)" at bounding box center [346, 382] width 209 height 11
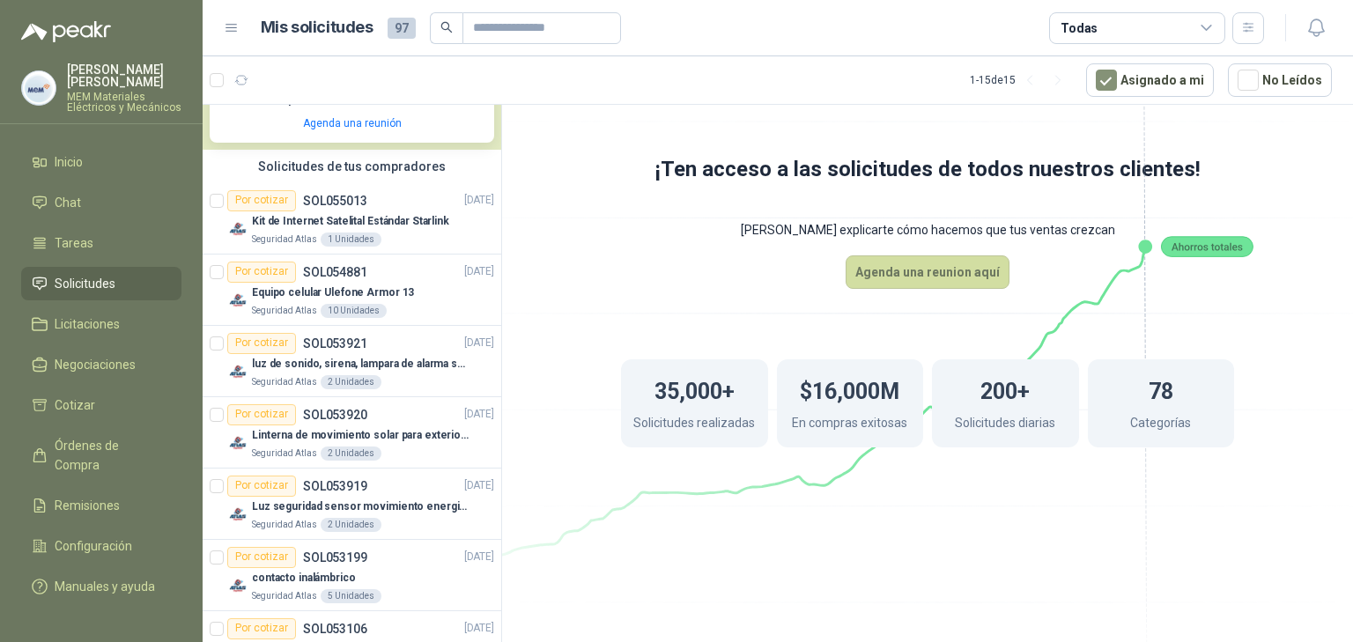
scroll to position [292, 0]
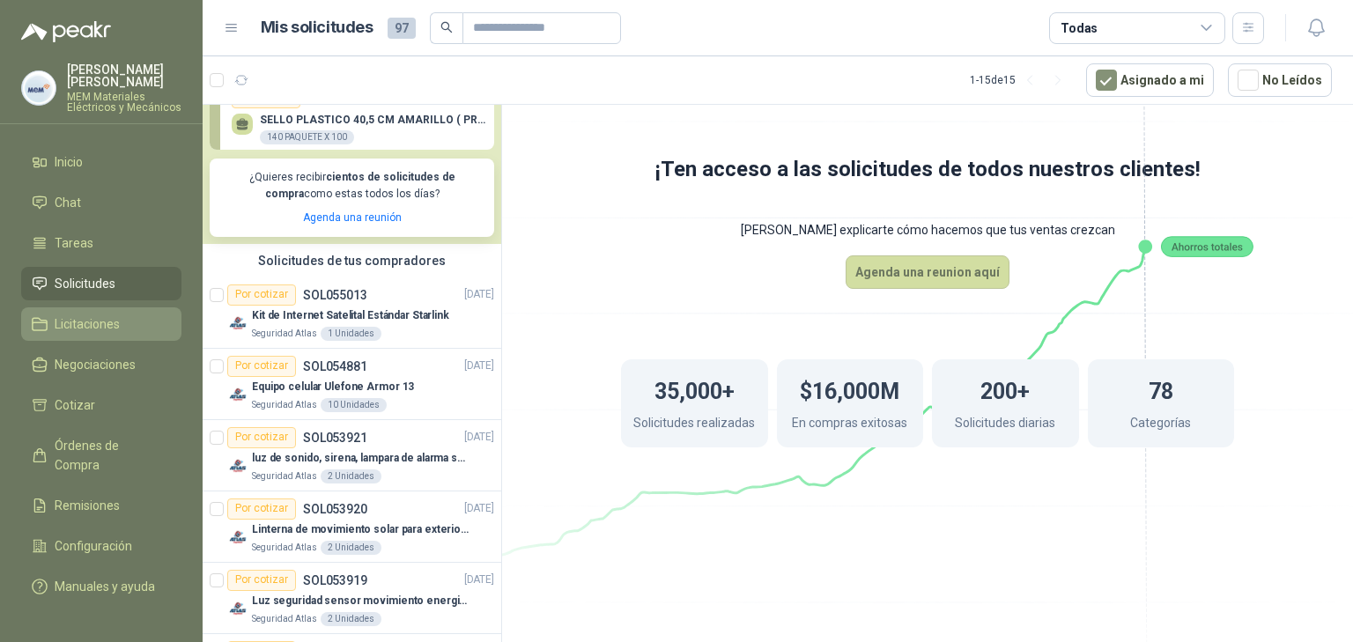
click at [86, 331] on span "Licitaciones" at bounding box center [87, 324] width 65 height 19
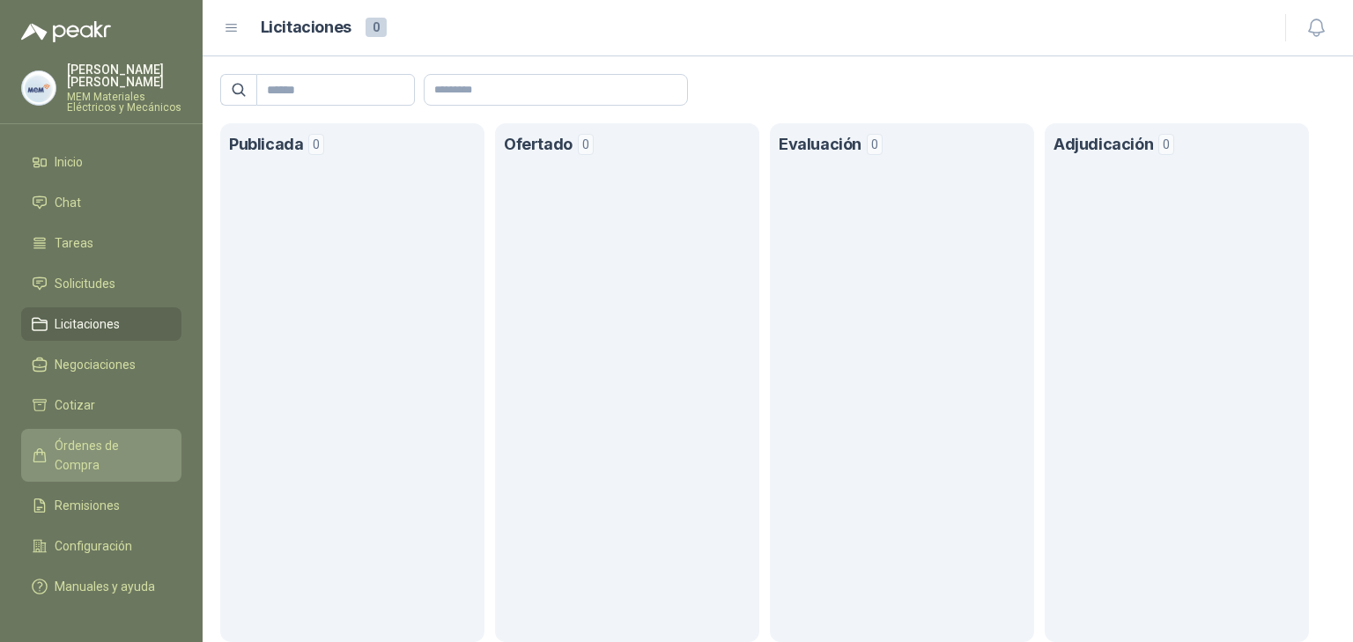
click at [117, 442] on span "Órdenes de Compra" at bounding box center [110, 455] width 110 height 39
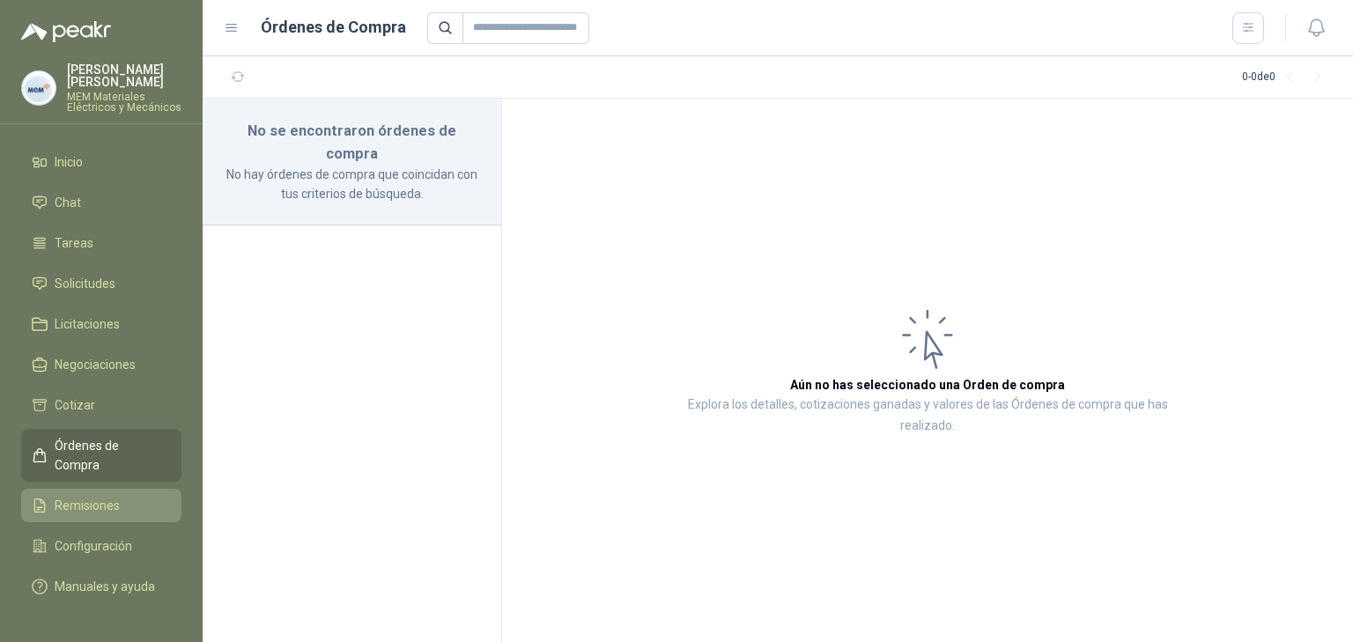
click at [99, 496] on span "Remisiones" at bounding box center [87, 505] width 65 height 19
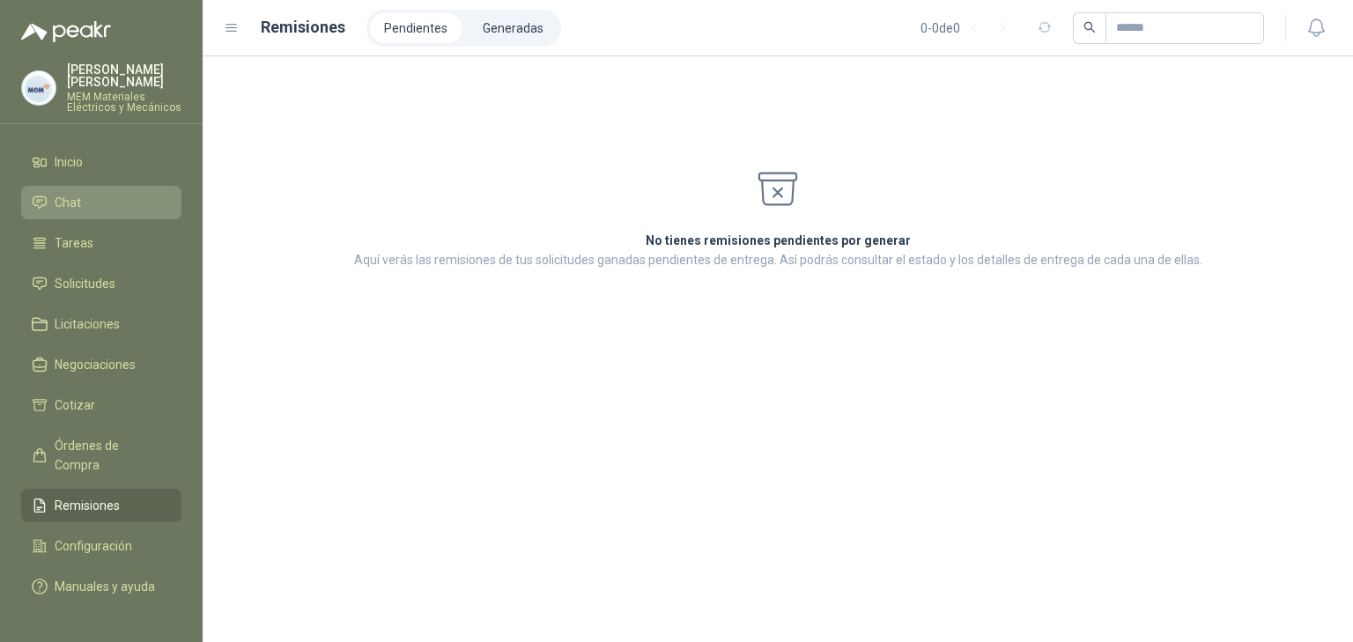
click at [69, 201] on span "Chat" at bounding box center [68, 202] width 26 height 19
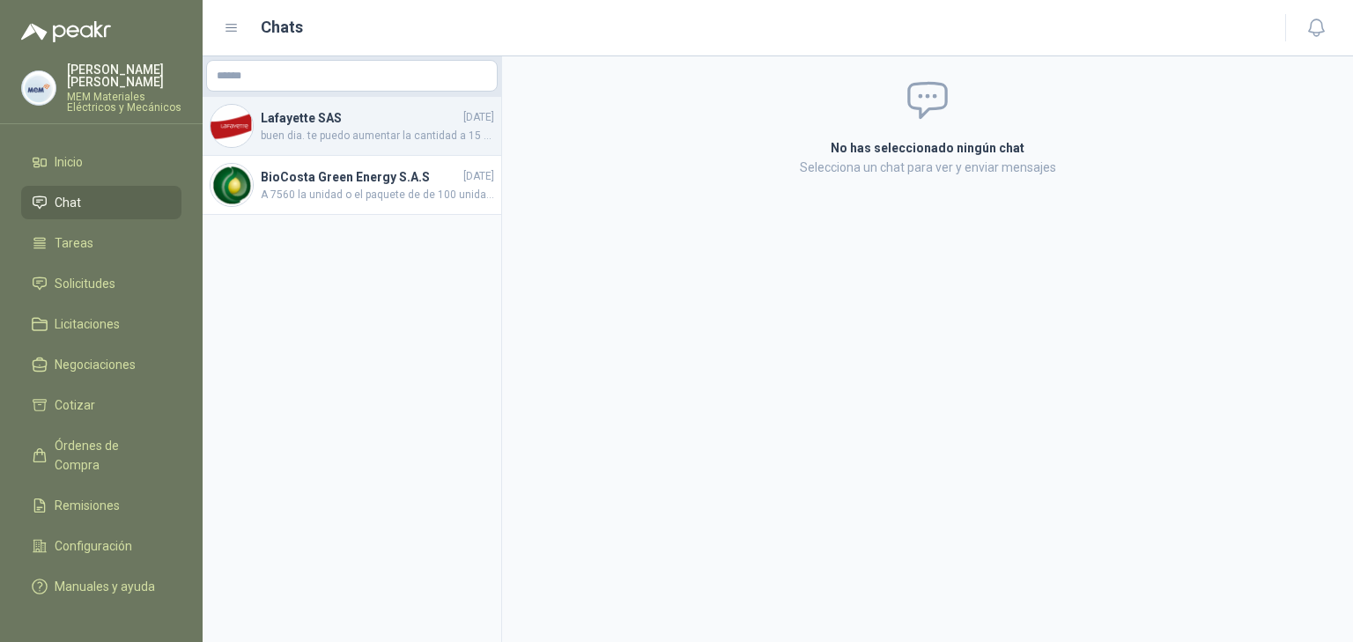
click at [341, 117] on h4 "Lafayette SAS" at bounding box center [360, 117] width 199 height 19
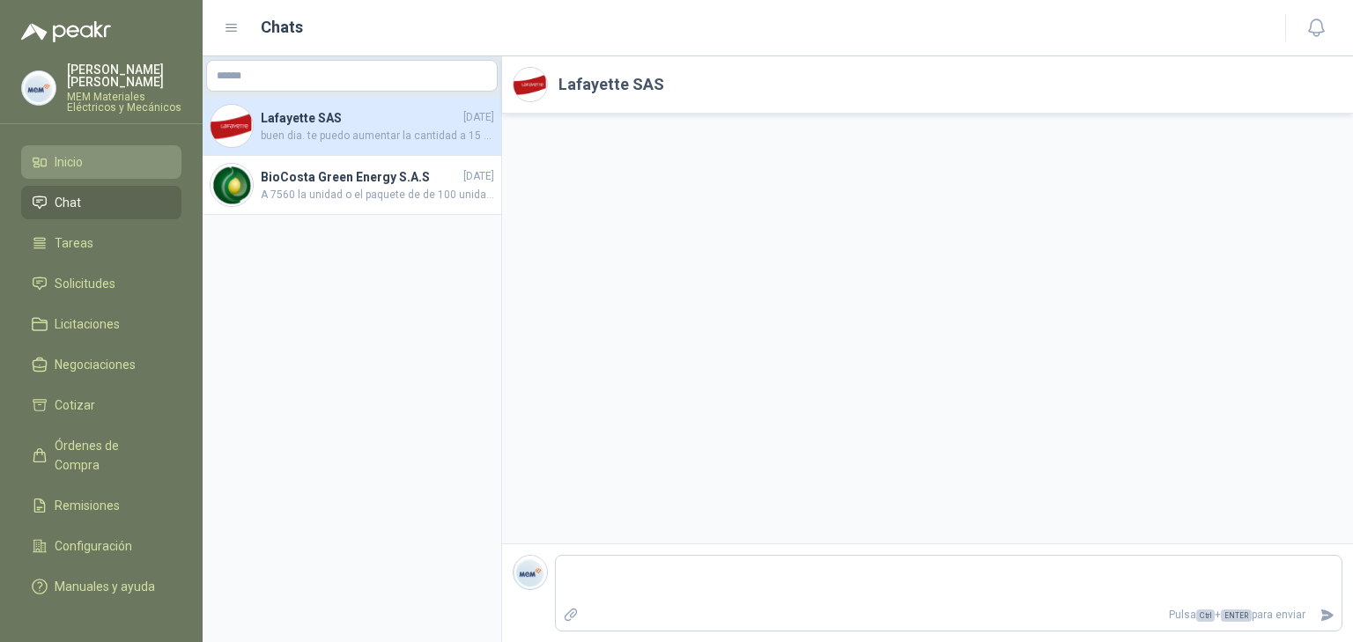
click at [152, 169] on li "Inicio" at bounding box center [101, 161] width 139 height 19
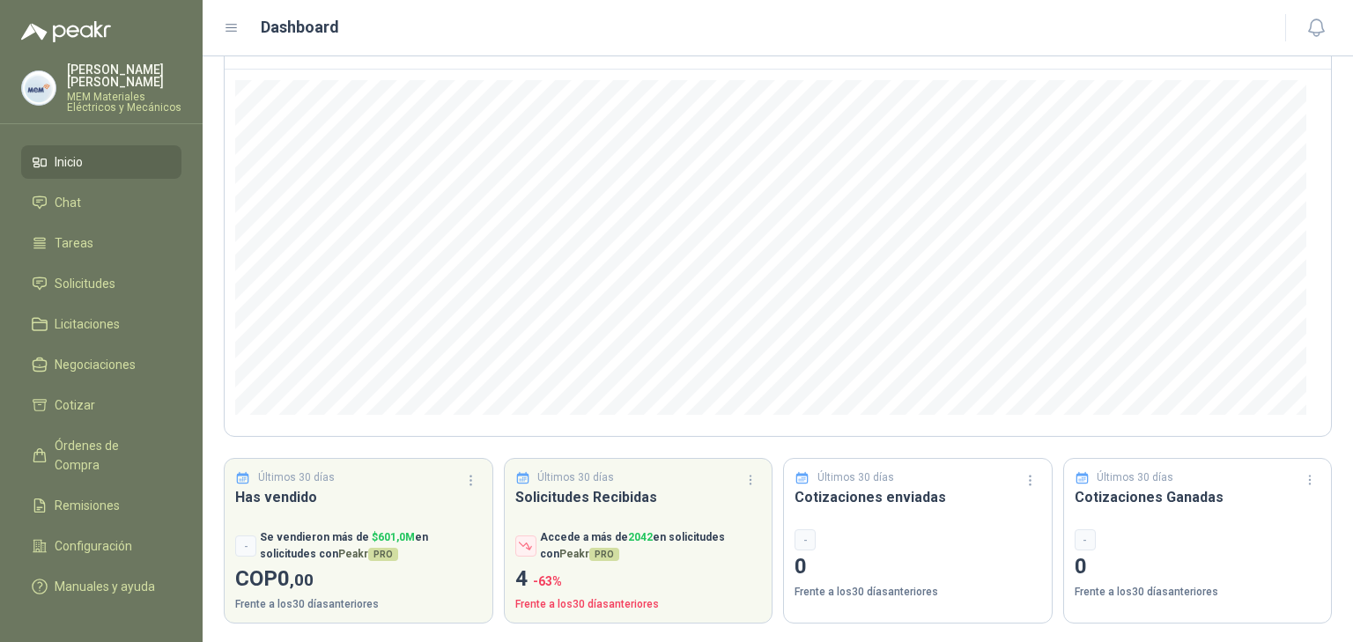
scroll to position [152, 0]
click at [78, 396] on span "Cotizar" at bounding box center [75, 405] width 41 height 19
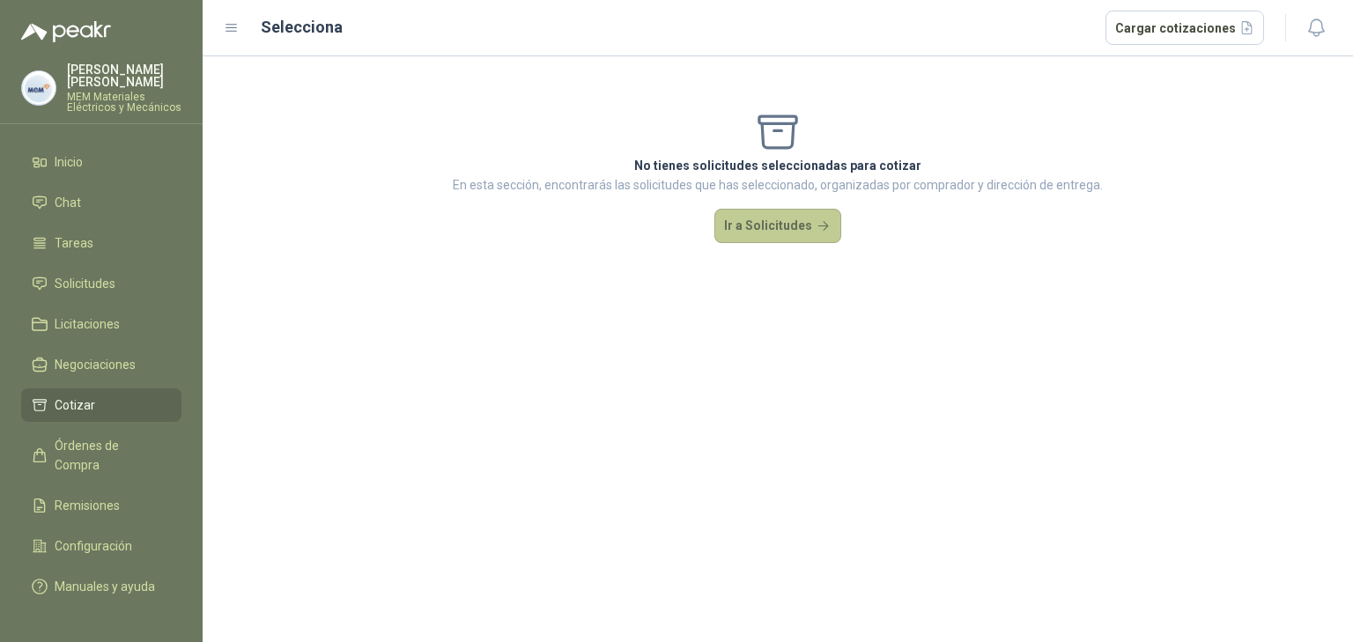
click at [754, 233] on button "Ir a Solicitudes" at bounding box center [778, 226] width 127 height 35
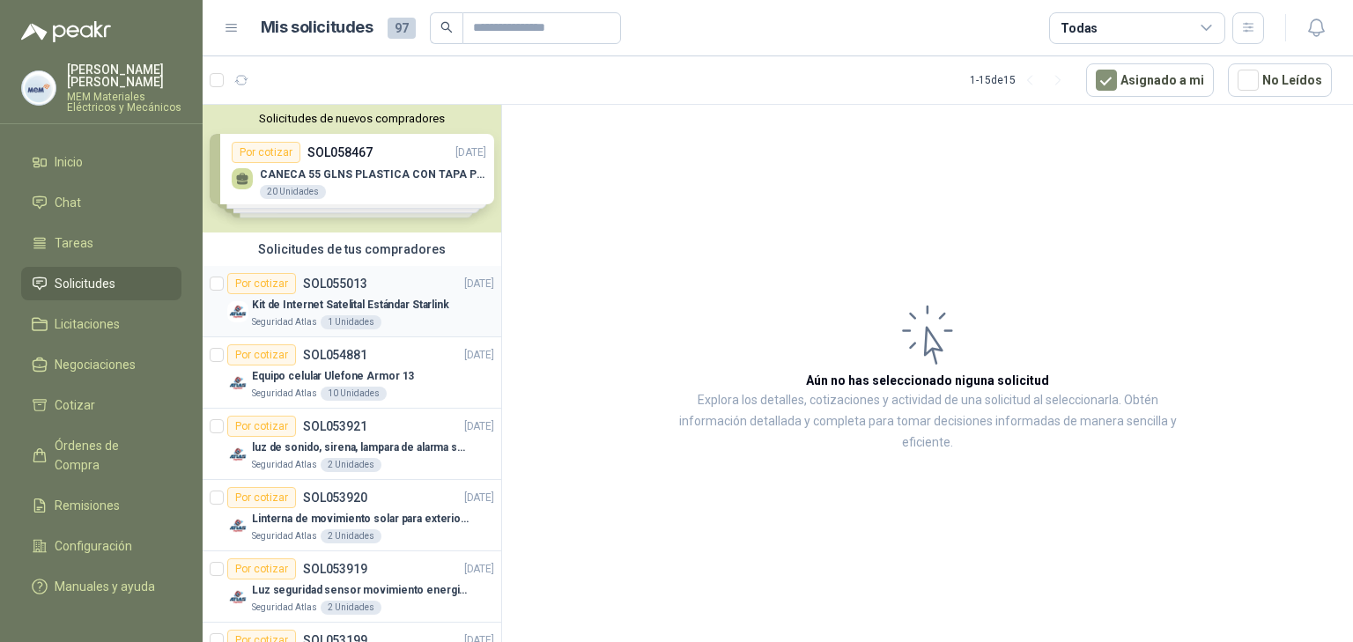
click at [376, 285] on div "Por cotizar SOL055013 [DATE]" at bounding box center [360, 283] width 267 height 21
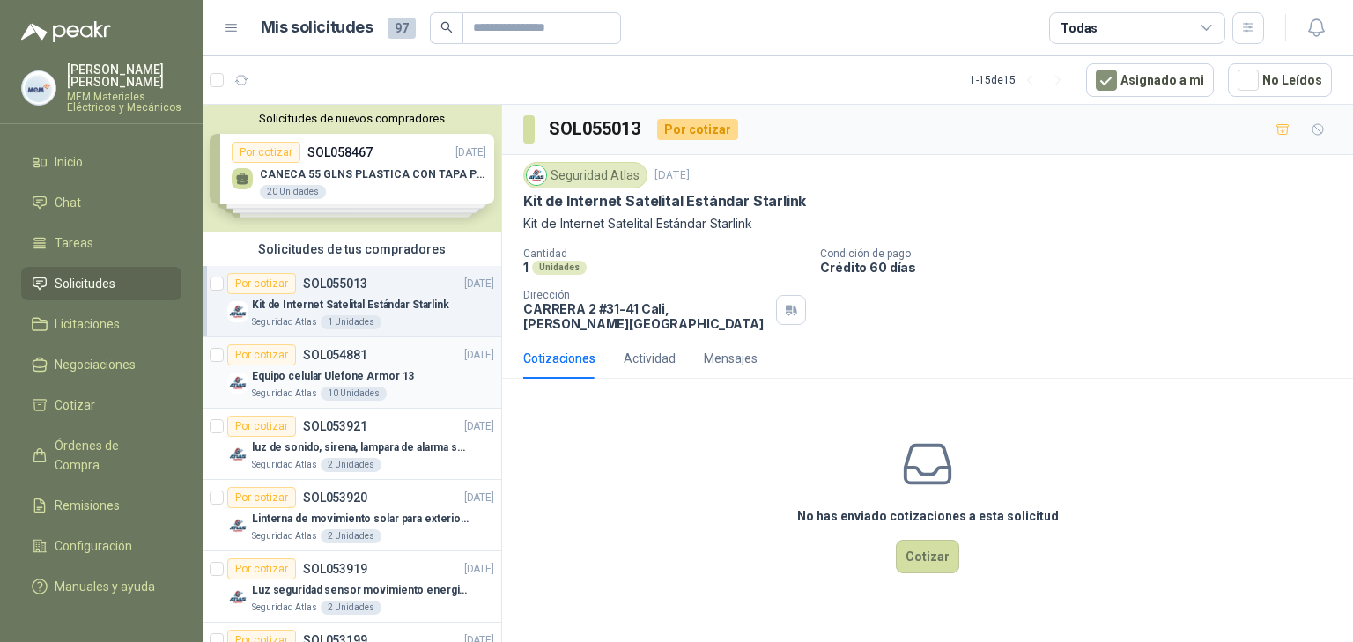
click at [340, 368] on p "Equipo celular Ulefone Armor 13" at bounding box center [333, 376] width 162 height 17
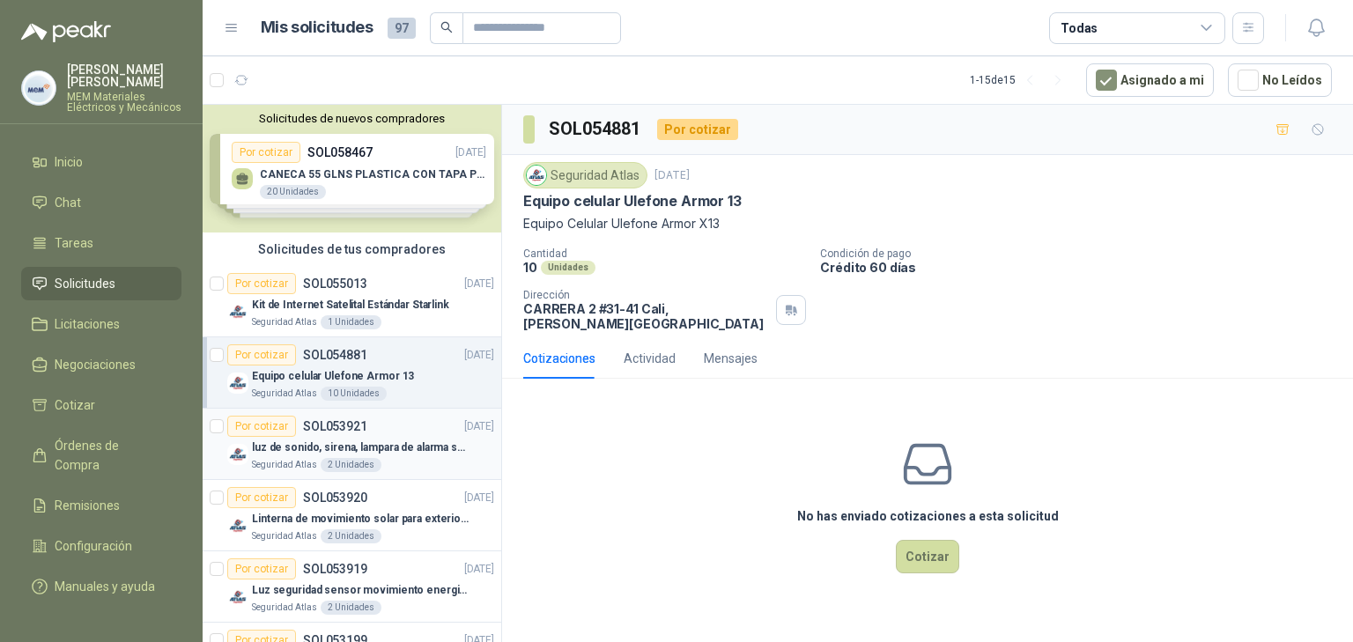
click at [345, 420] on p "SOL053921" at bounding box center [335, 426] width 64 height 12
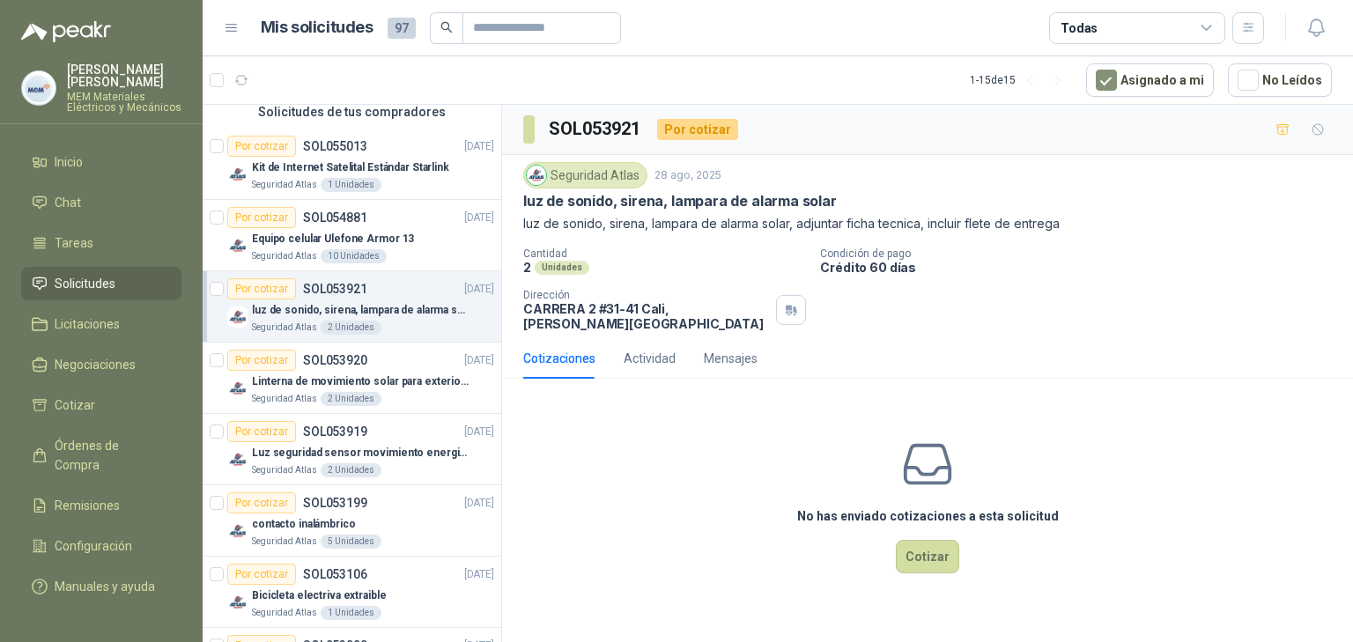
scroll to position [141, 0]
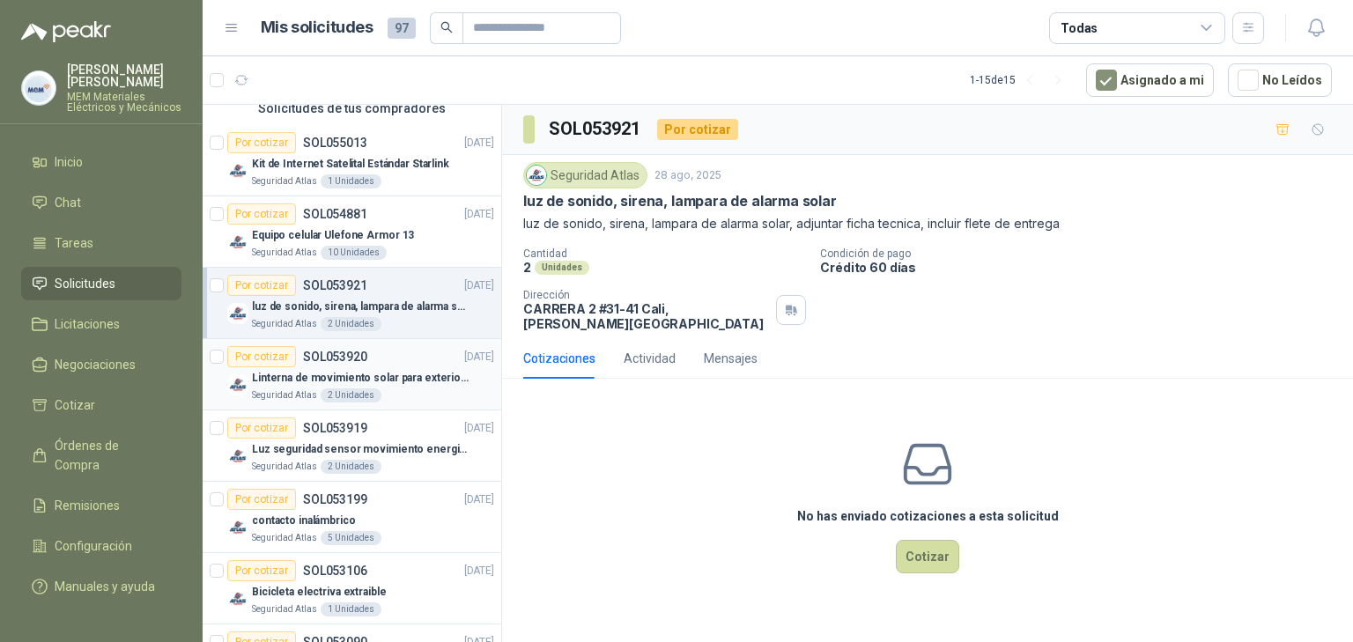
click at [344, 374] on p "Linterna de movimiento solar para exteriores con 77 leds" at bounding box center [361, 378] width 219 height 17
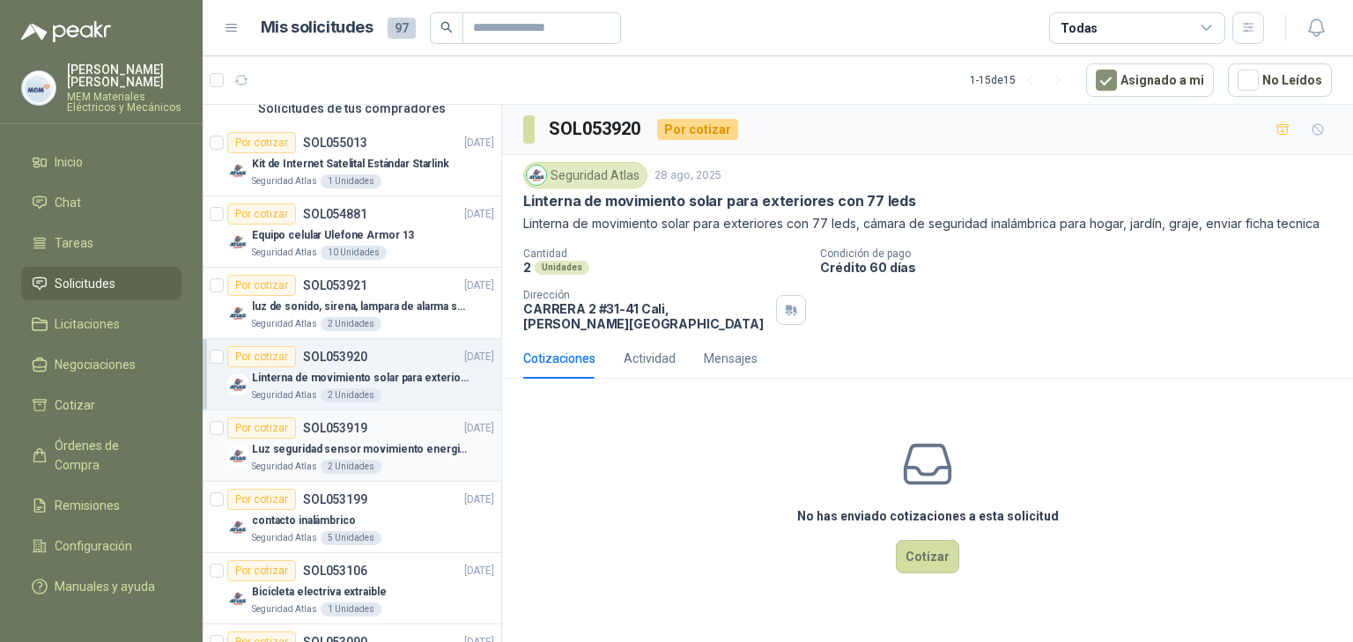
click at [343, 428] on p "SOL053919" at bounding box center [335, 428] width 64 height 12
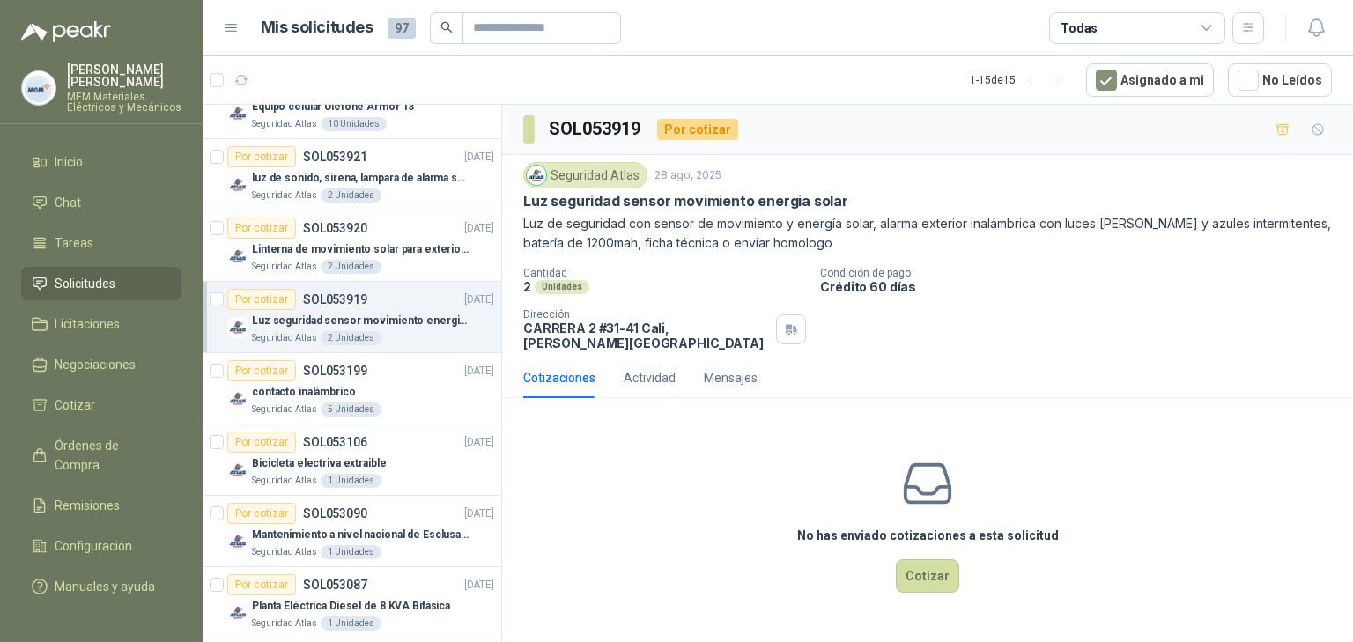
scroll to position [282, 0]
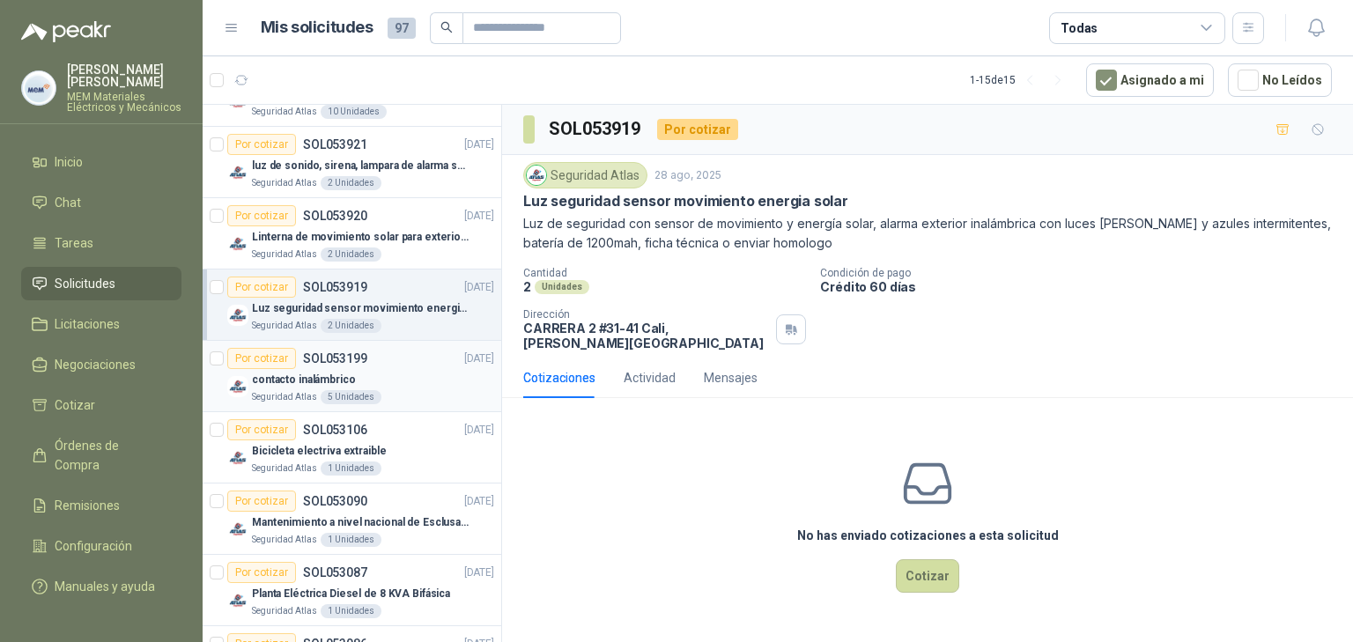
click at [352, 377] on div "contacto inalámbrico" at bounding box center [373, 379] width 242 height 21
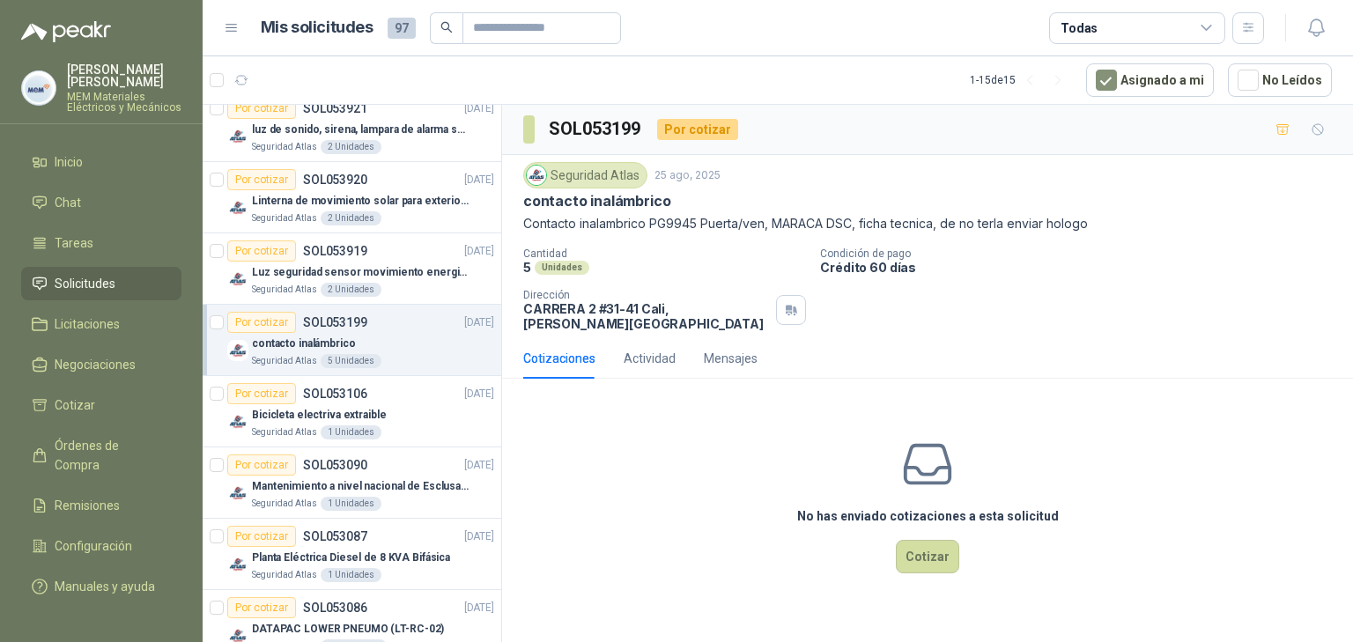
scroll to position [352, 0]
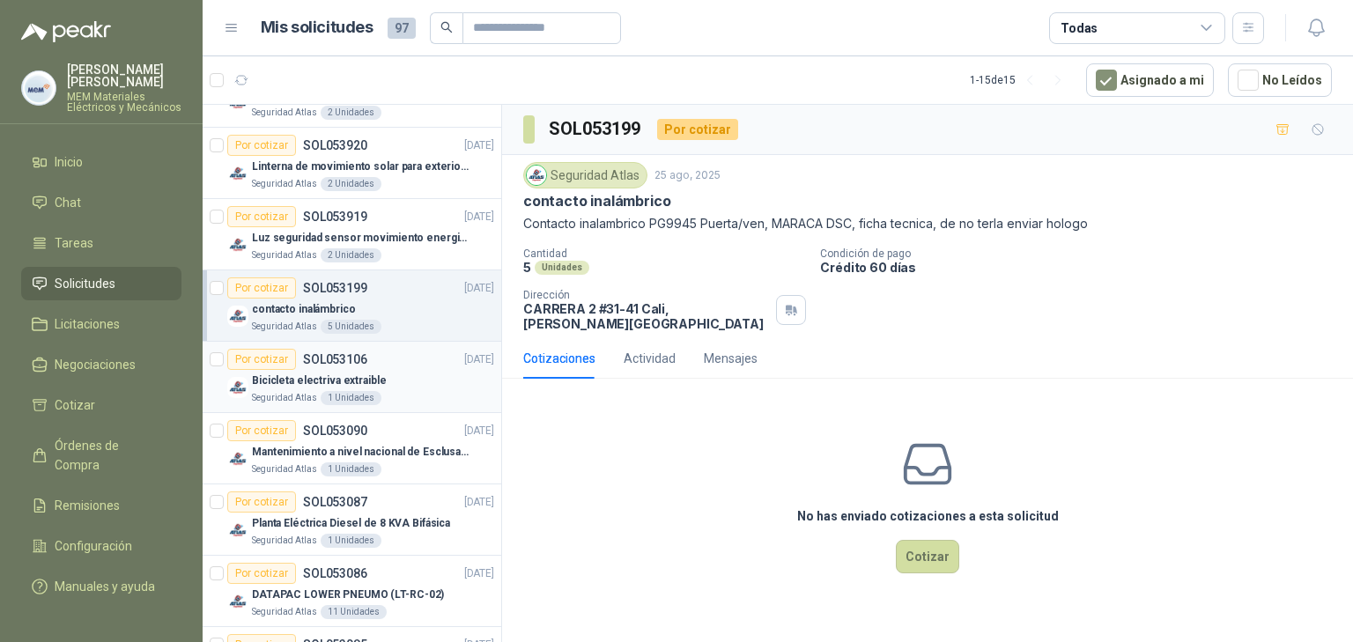
click at [352, 374] on p "Bicicleta electriva extraible" at bounding box center [319, 381] width 135 height 17
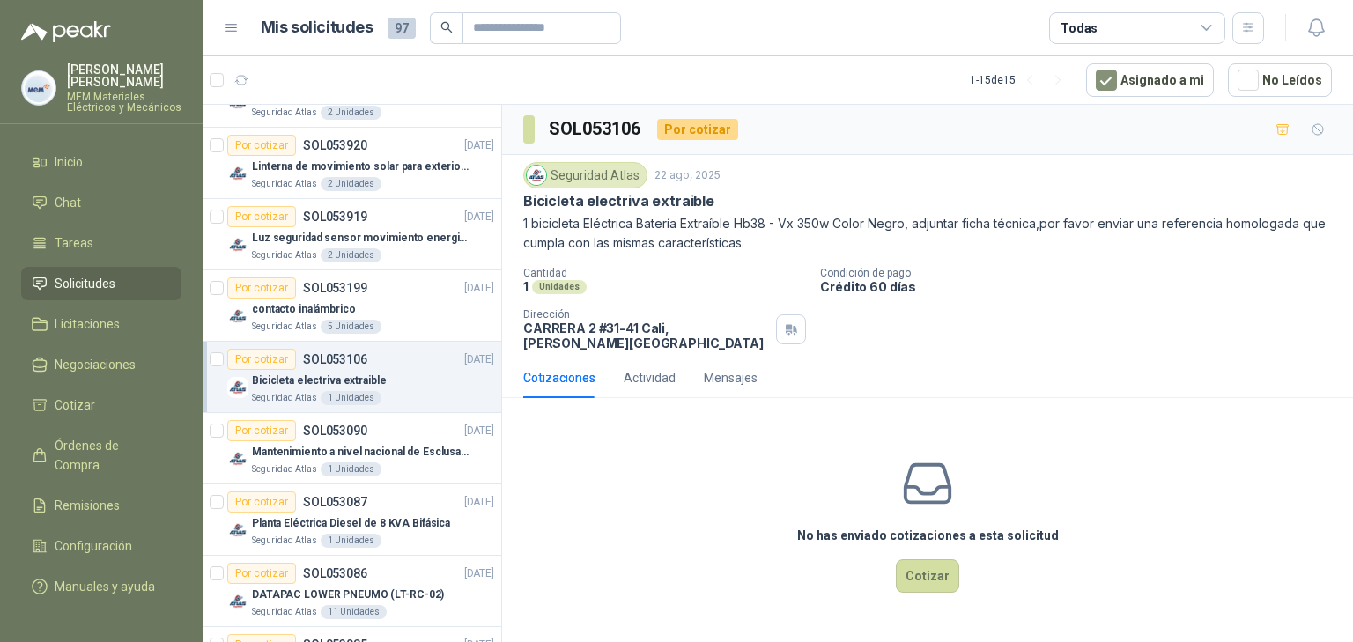
scroll to position [423, 0]
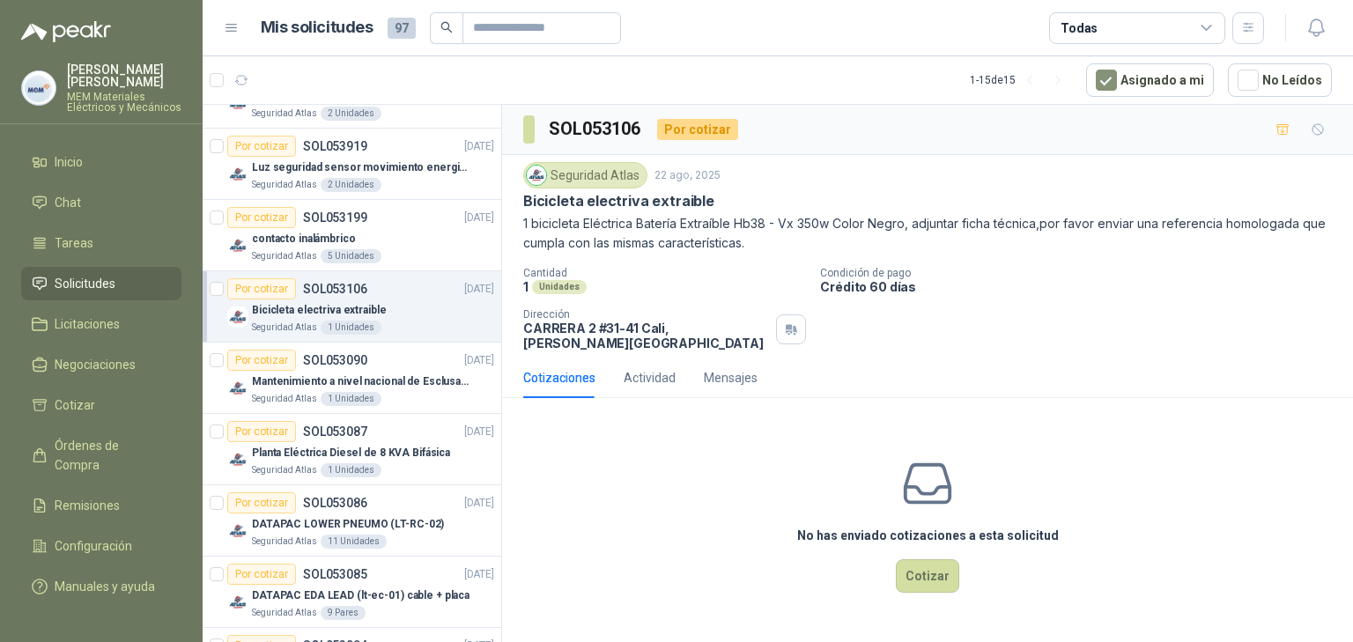
click at [338, 374] on p "Mantenimiento a nivel nacional de Esclusas de Seguridad" at bounding box center [361, 382] width 219 height 17
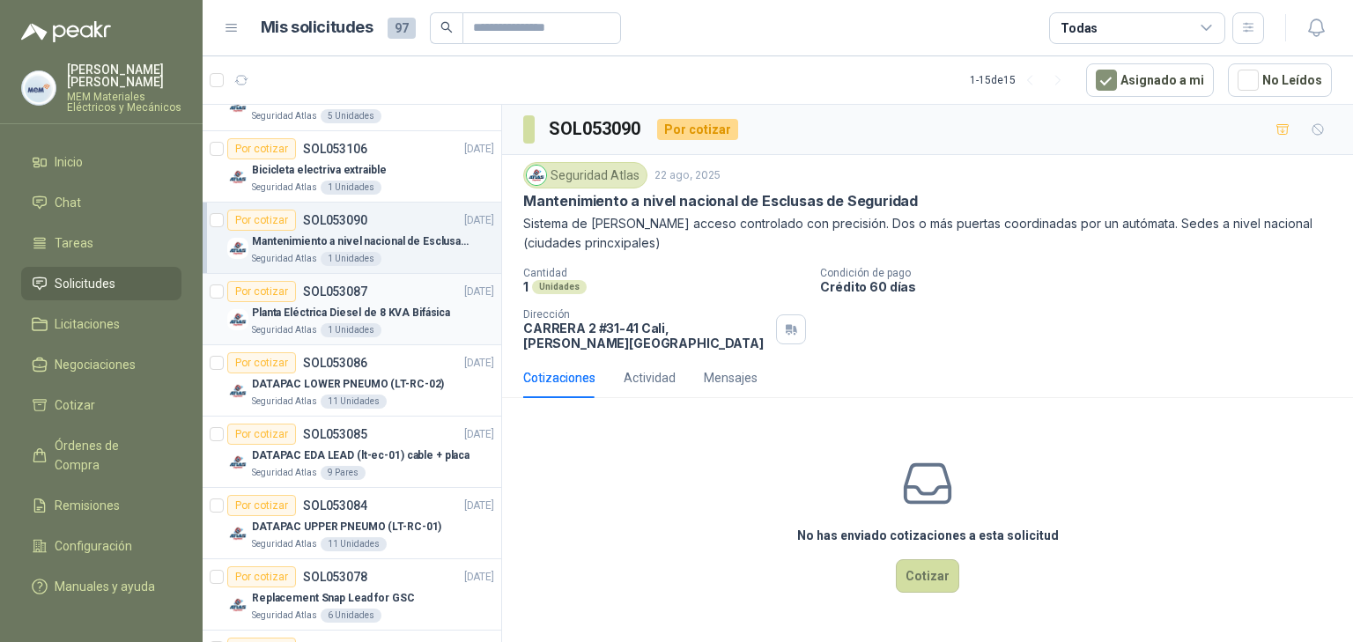
scroll to position [564, 0]
click at [311, 312] on p "Planta Eléctrica Diesel de 8 KVA Bifásica" at bounding box center [351, 312] width 198 height 17
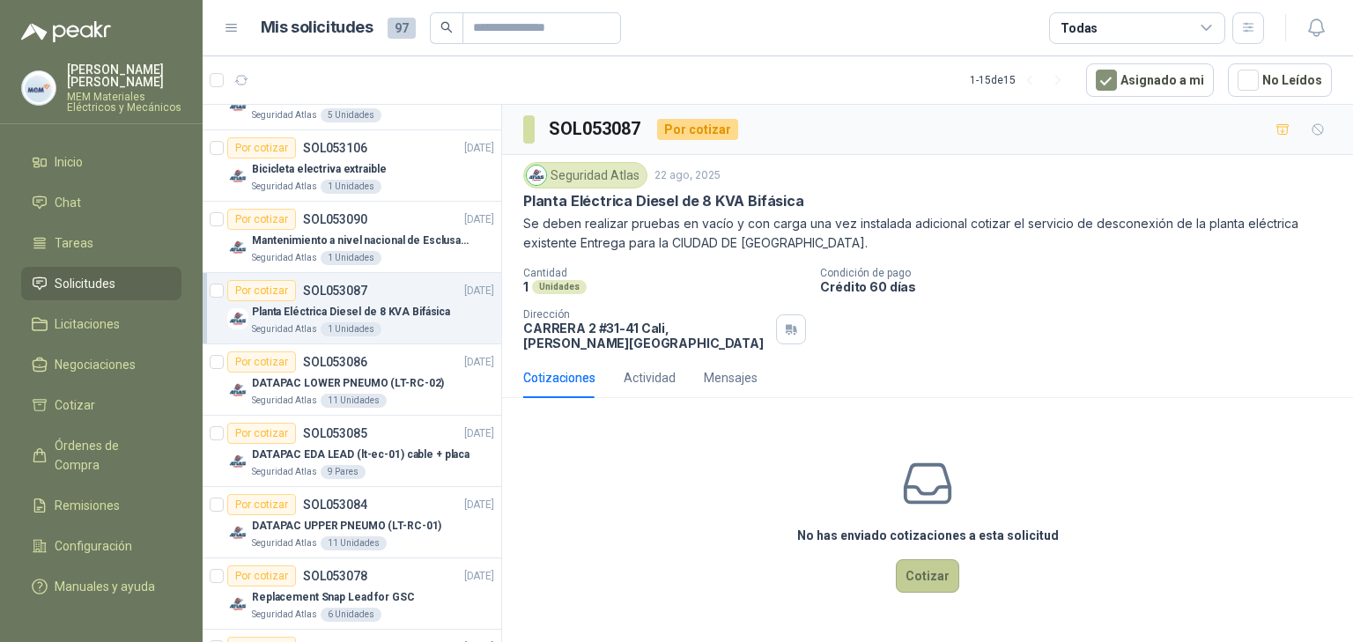
click at [918, 527] on button "Cotizar" at bounding box center [927, 575] width 63 height 33
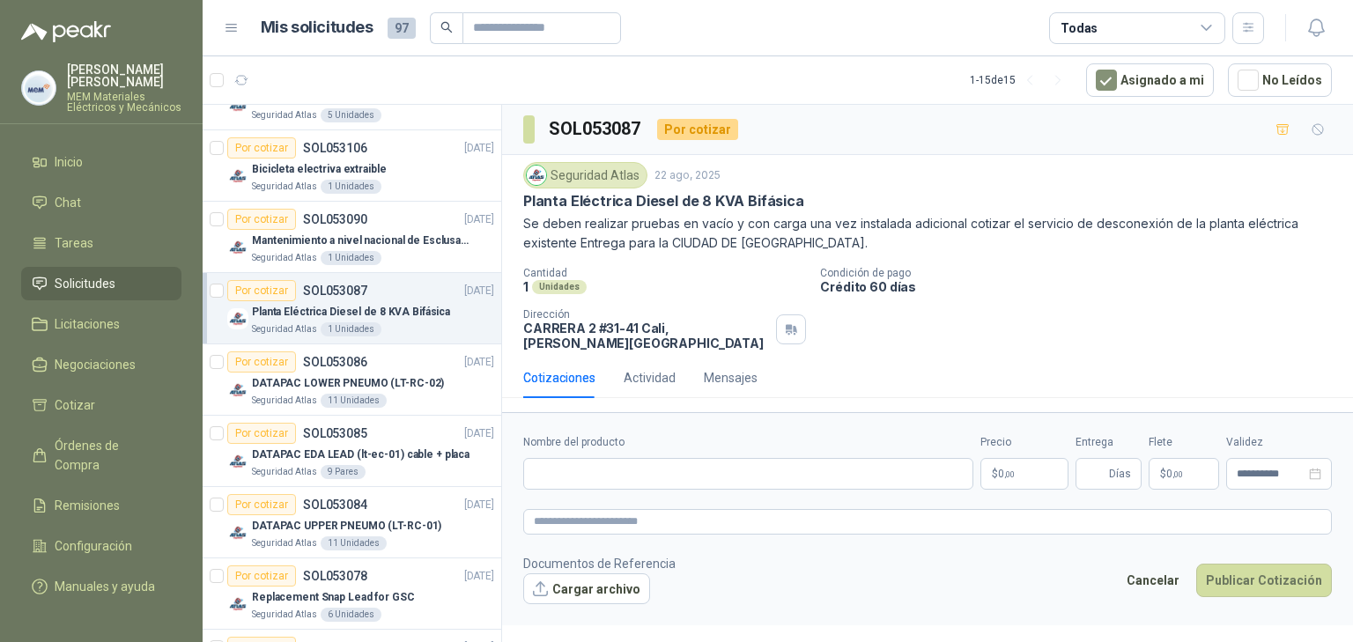
click at [653, 442] on div "Nombre del producto" at bounding box center [748, 462] width 450 height 56
click at [645, 468] on input "Nombre del producto" at bounding box center [748, 474] width 450 height 32
click at [603, 464] on input "Nombre del producto" at bounding box center [748, 474] width 450 height 32
click at [1018, 441] on div "Precio $ 0 ,00" at bounding box center [1025, 462] width 88 height 56
click at [1045, 467] on p "$ 0 ,00" at bounding box center [1025, 474] width 88 height 32
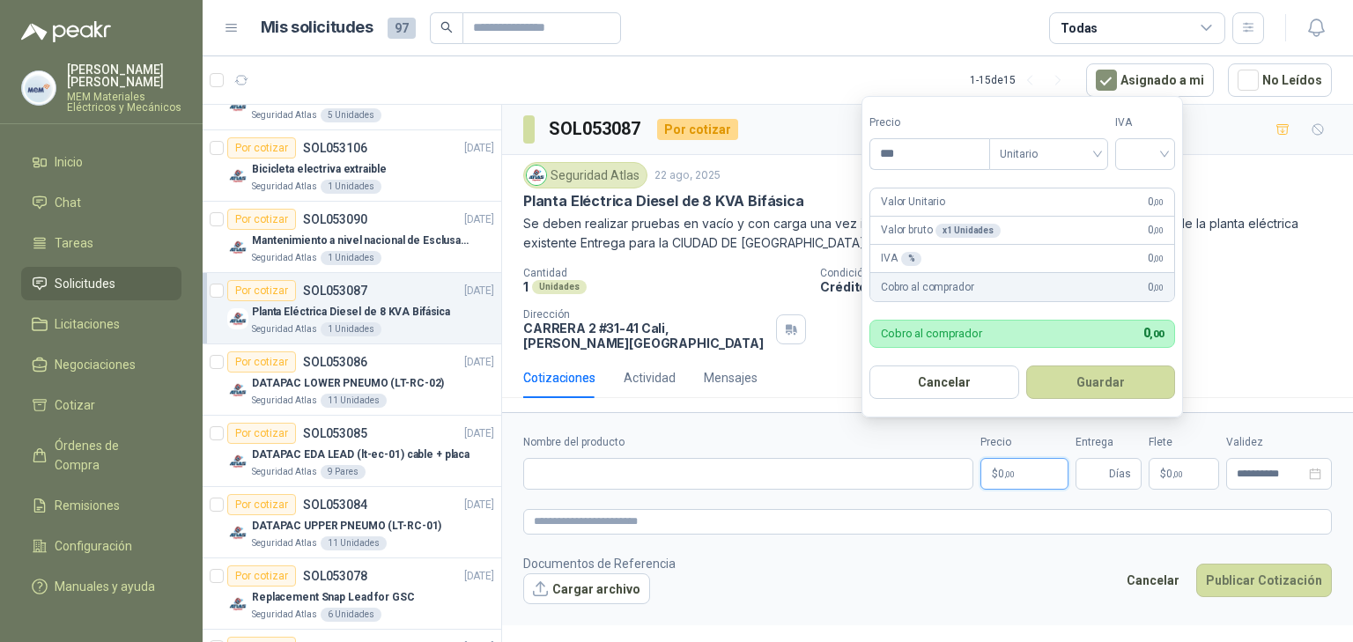
click at [1039, 462] on p "$ 0 ,00" at bounding box center [1025, 474] width 88 height 32
click at [1170, 469] on span "0 ,00" at bounding box center [1174, 474] width 17 height 11
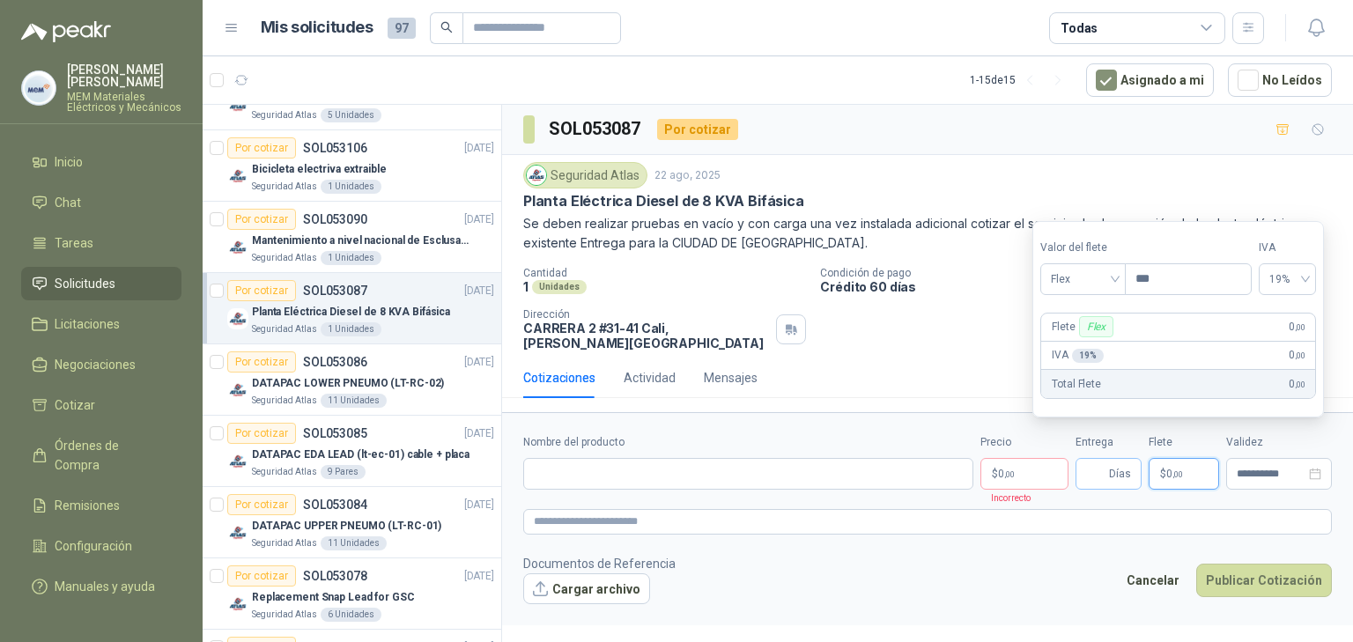
click at [1121, 464] on span "Días" at bounding box center [1120, 474] width 22 height 30
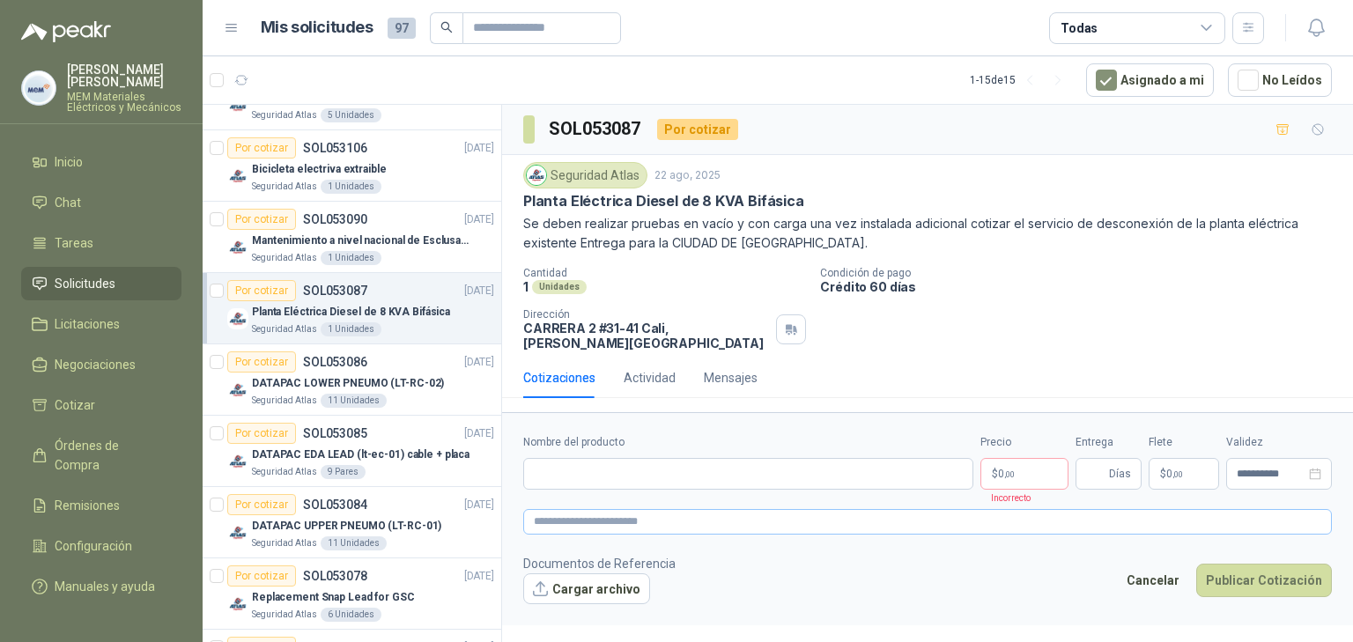
click at [752, 519] on form "**********" at bounding box center [927, 518] width 851 height 213
click at [751, 511] on textarea at bounding box center [927, 522] width 809 height 26
click at [654, 368] on div "Actividad" at bounding box center [650, 377] width 52 height 19
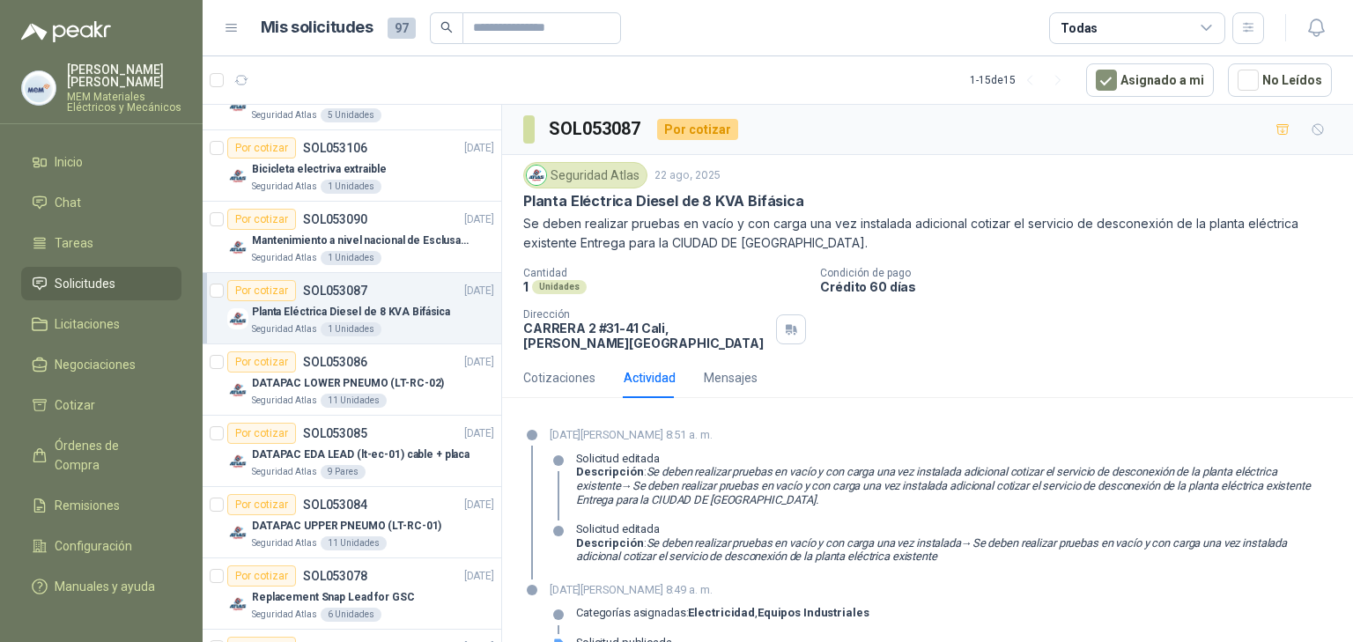
scroll to position [20, 0]
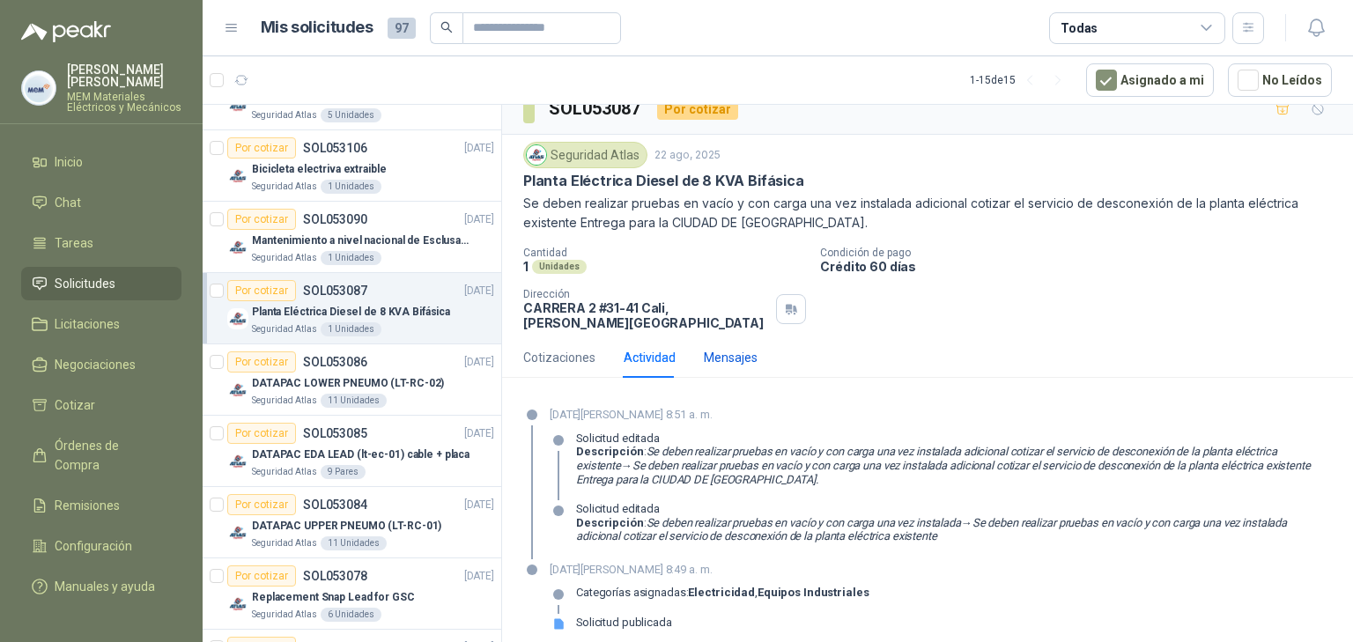
click at [722, 350] on div "Mensajes" at bounding box center [731, 357] width 54 height 19
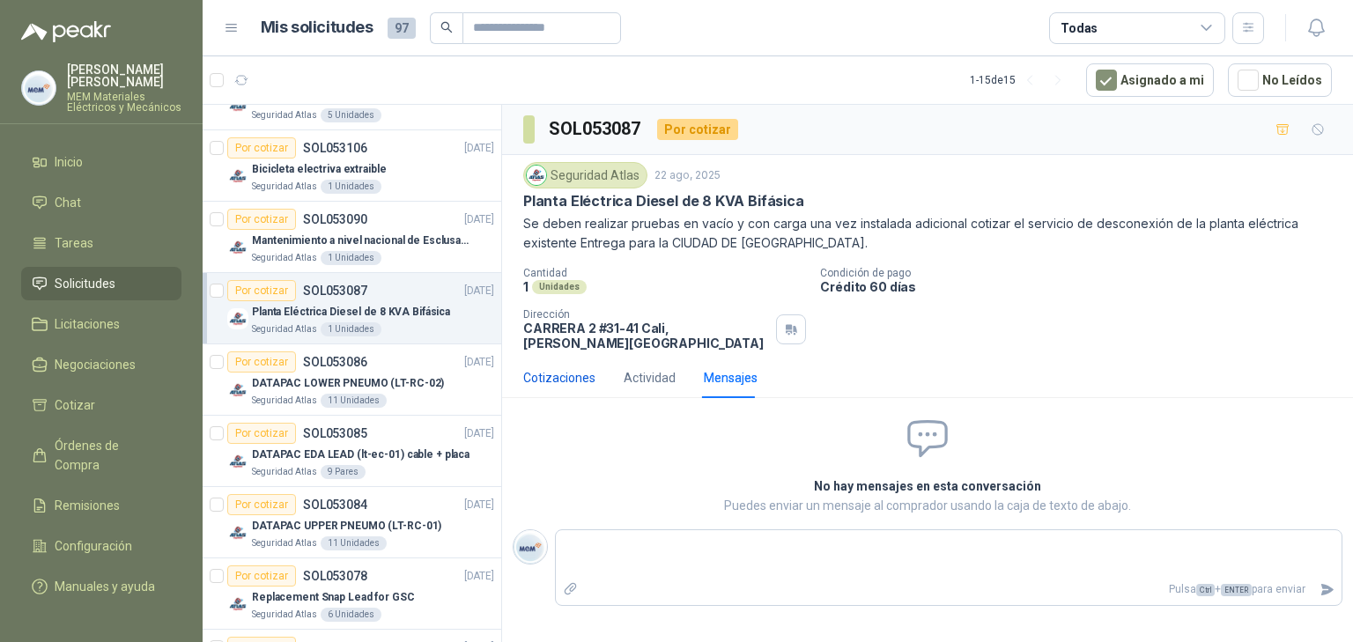
click at [541, 368] on div "Cotizaciones" at bounding box center [559, 377] width 72 height 19
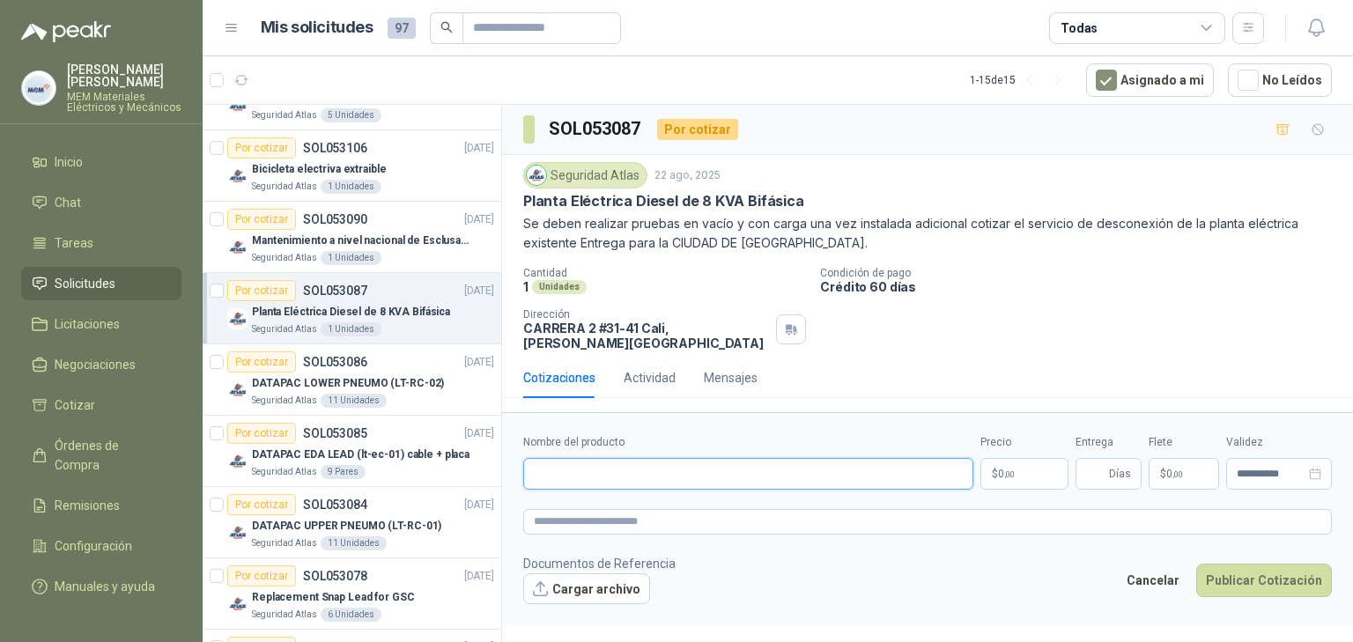
click at [617, 465] on input "Nombre del producto" at bounding box center [748, 474] width 450 height 32
